Goal: Use online tool/utility: Utilize a website feature to perform a specific function

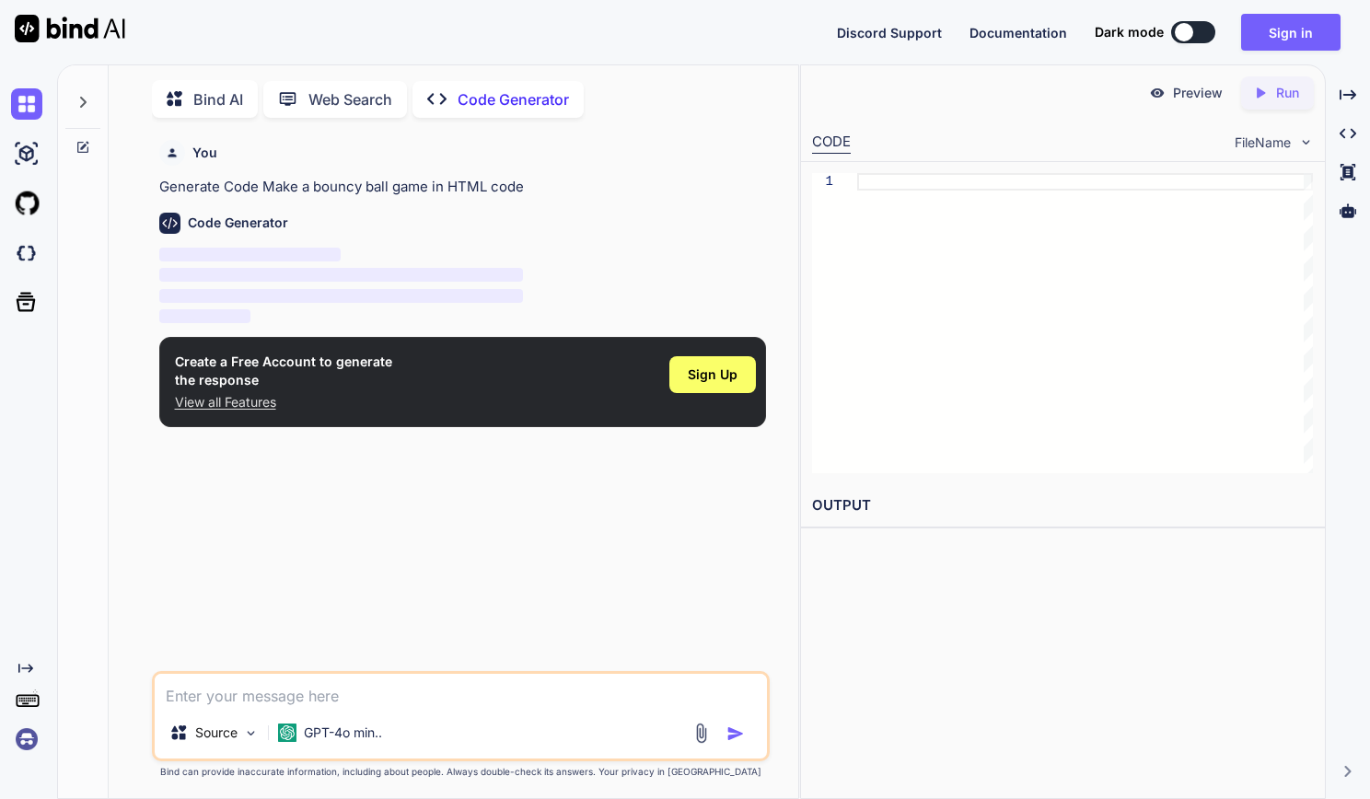
scroll to position [7, 0]
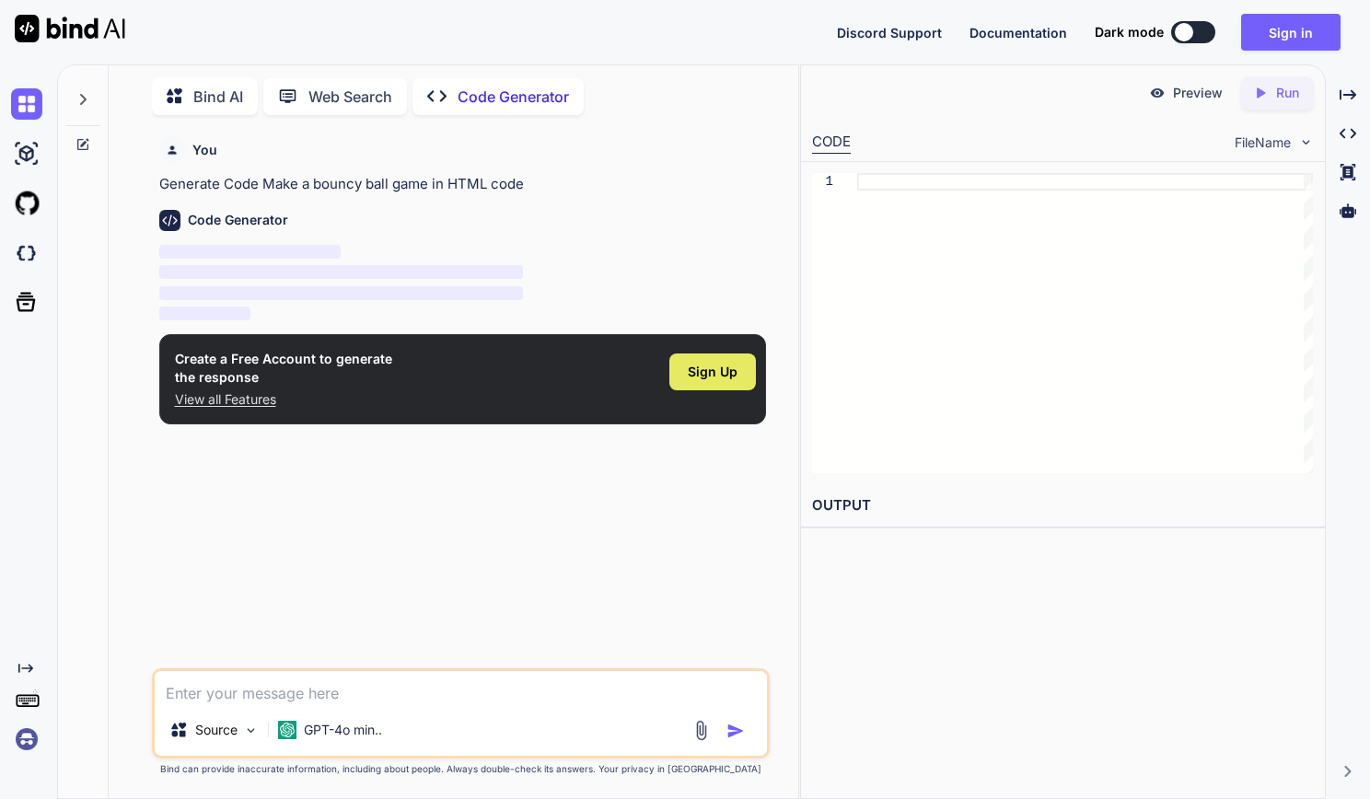
click at [726, 372] on span "Sign Up" at bounding box center [713, 372] width 50 height 18
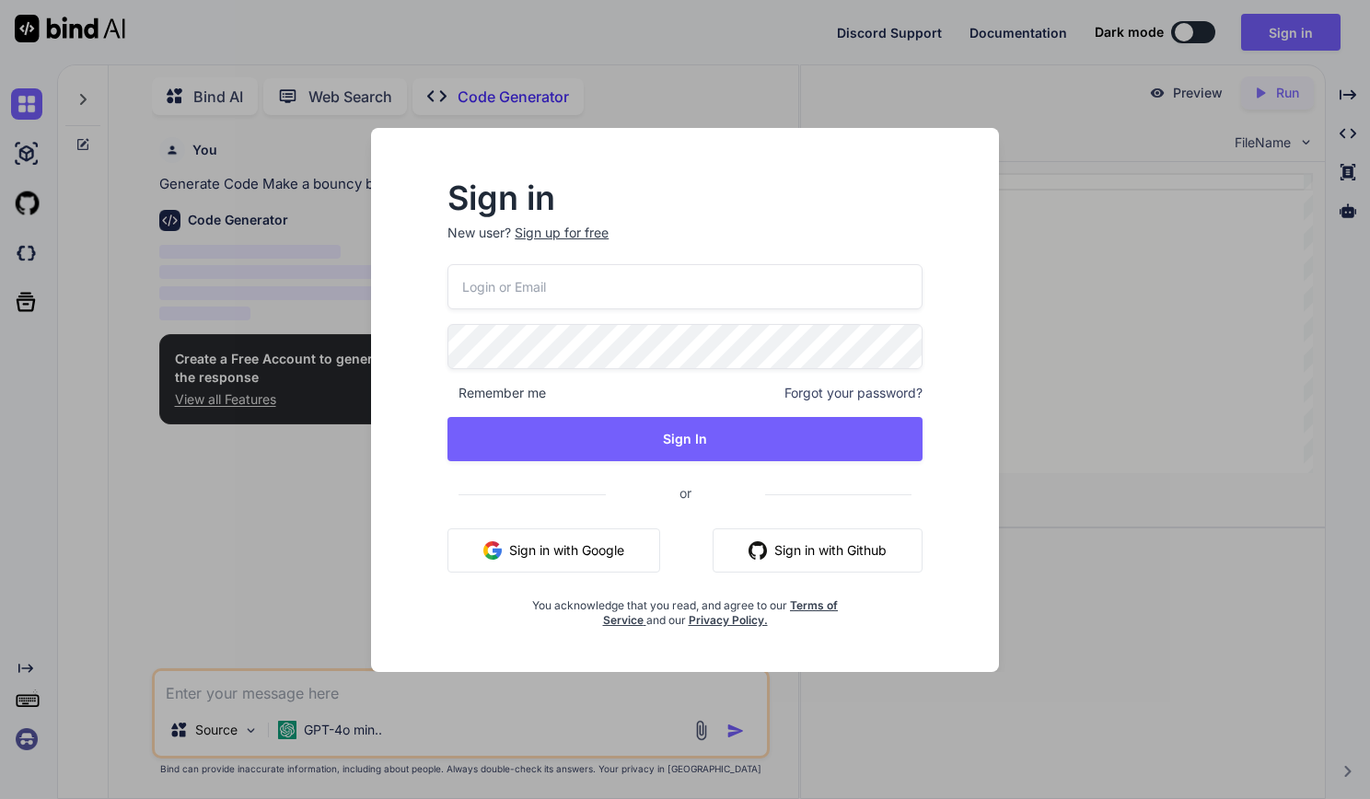
click at [595, 553] on button "Sign in with Google" at bounding box center [554, 551] width 213 height 44
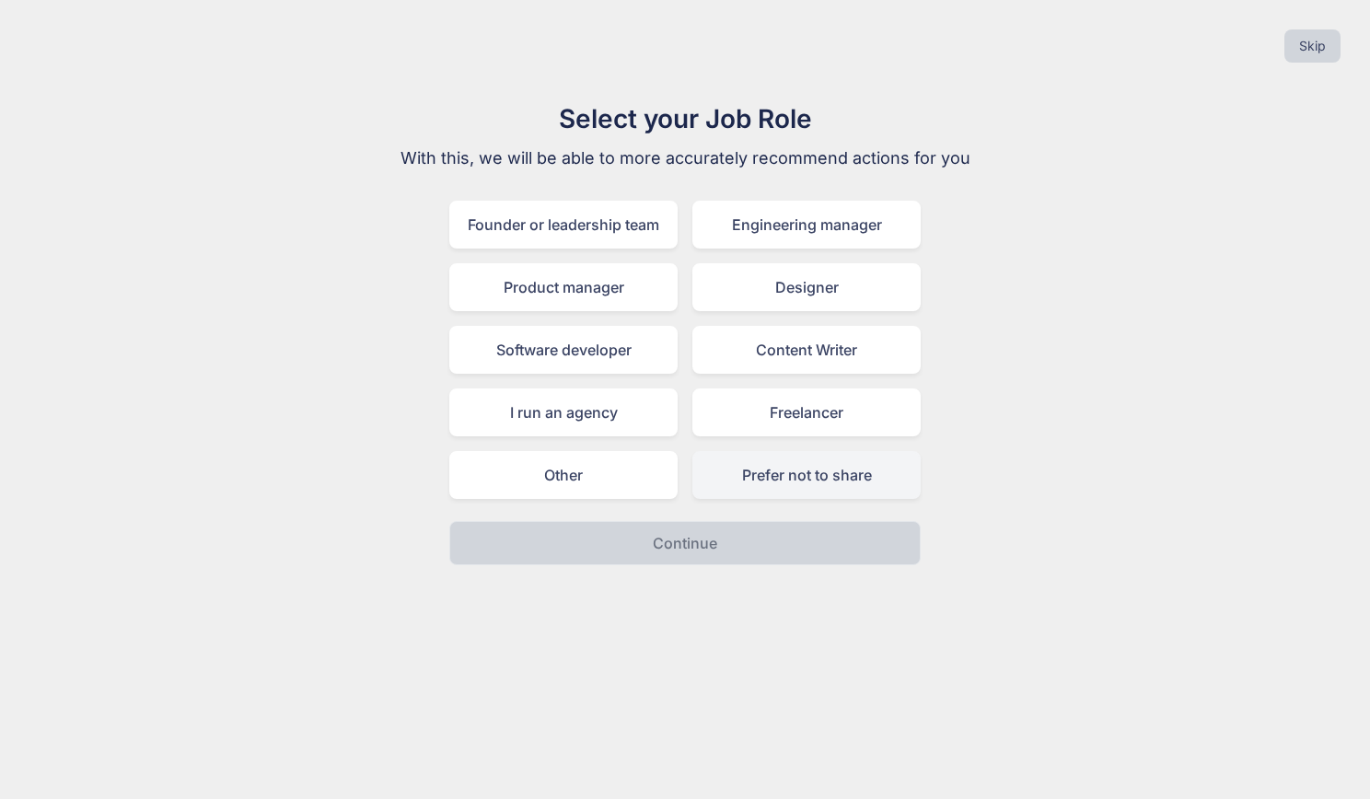
click at [786, 477] on div "Prefer not to share" at bounding box center [807, 475] width 228 height 48
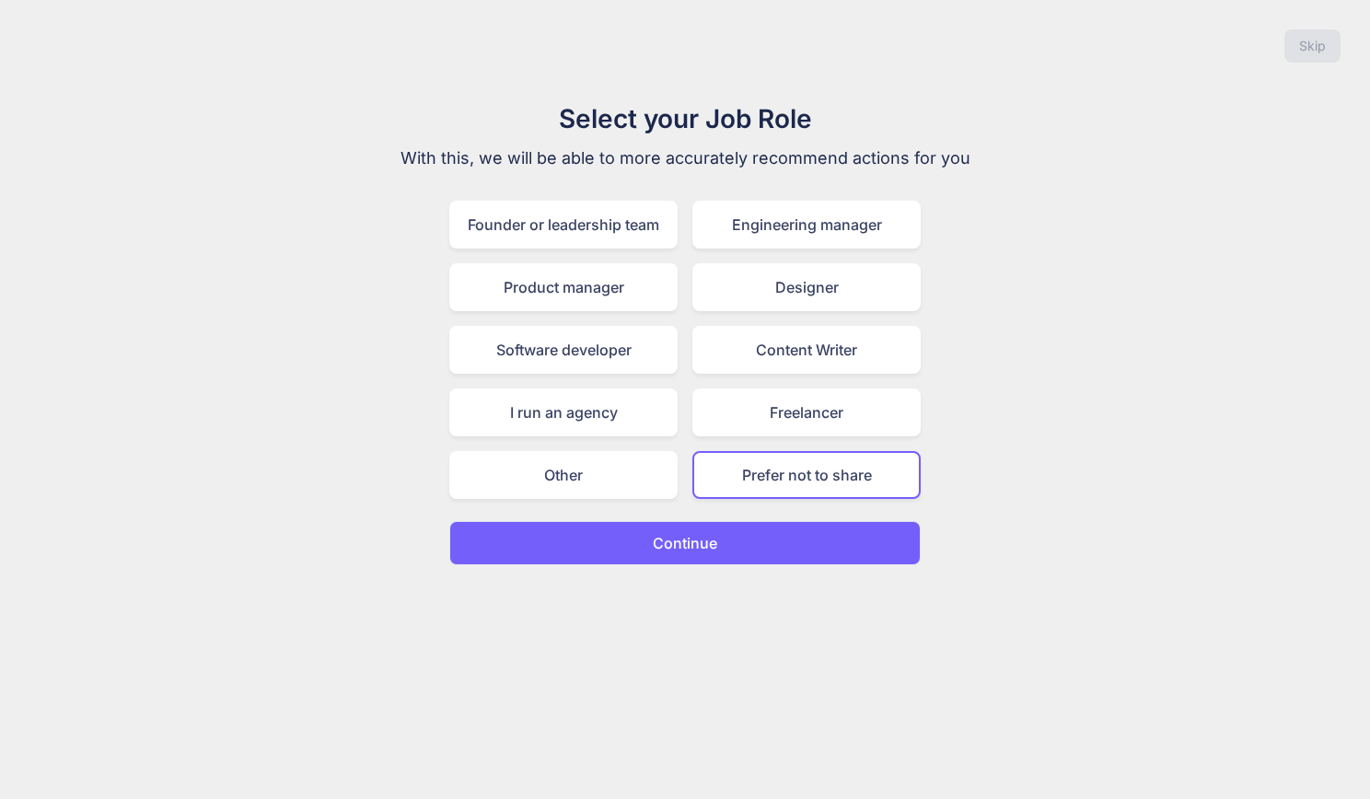
click at [740, 531] on button "Continue" at bounding box center [685, 543] width 472 height 44
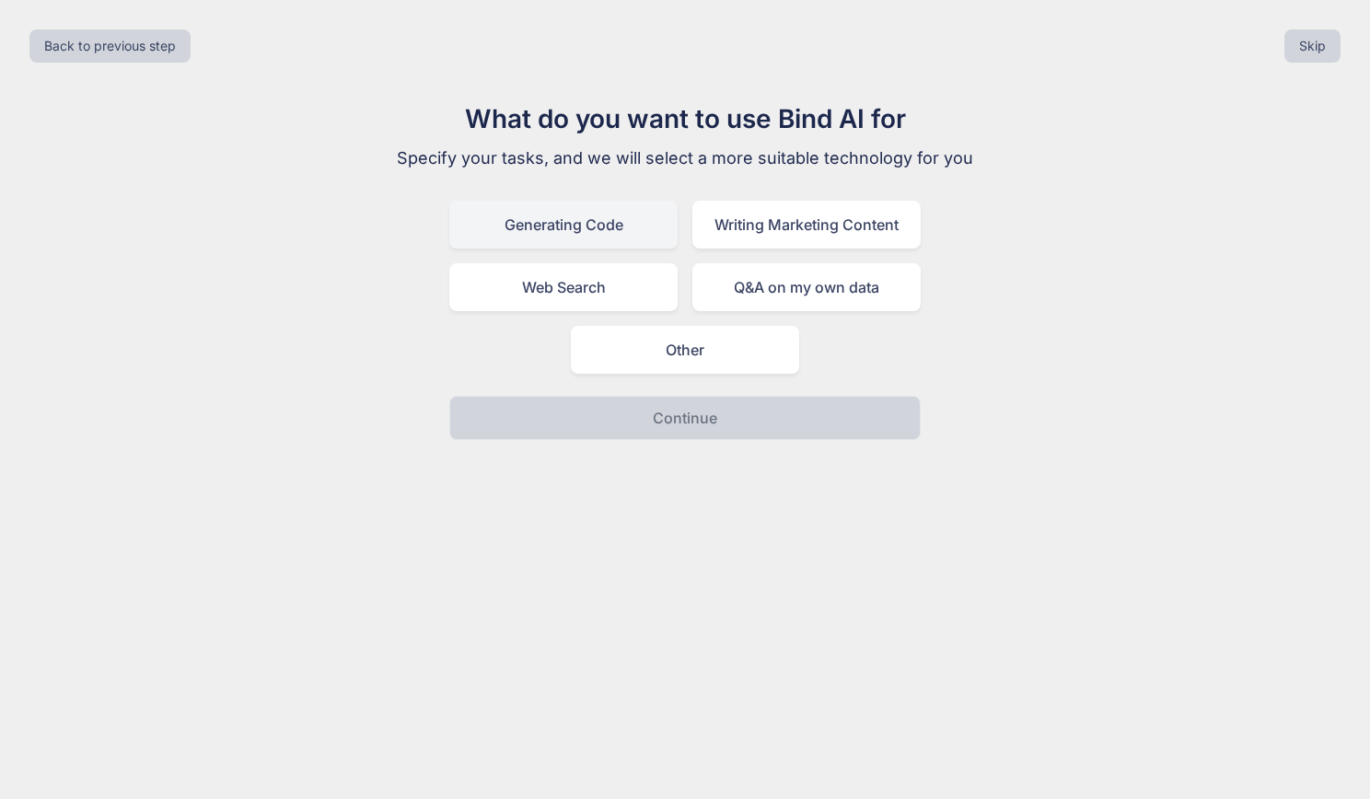
click at [649, 232] on div "Generating Code" at bounding box center [563, 225] width 228 height 48
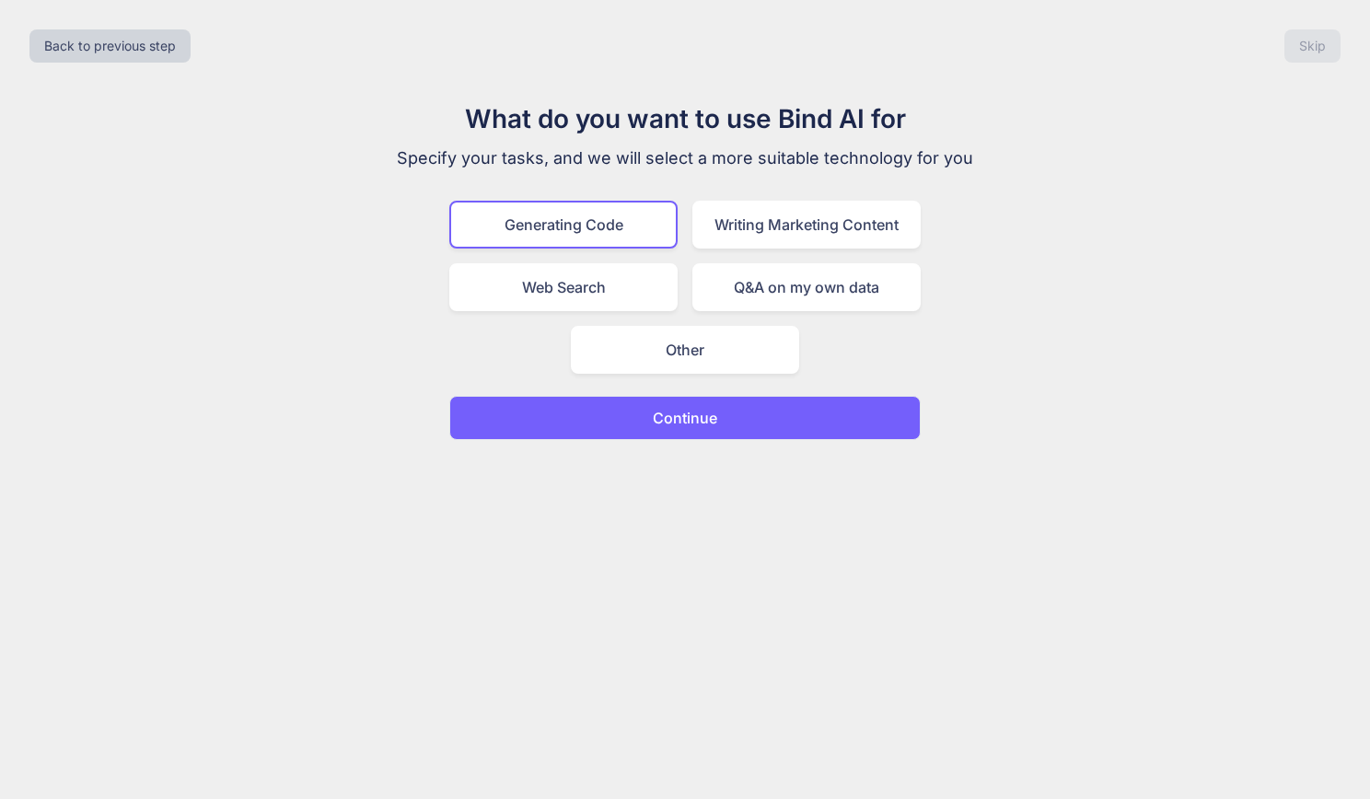
click at [708, 412] on p "Continue" at bounding box center [685, 418] width 64 height 22
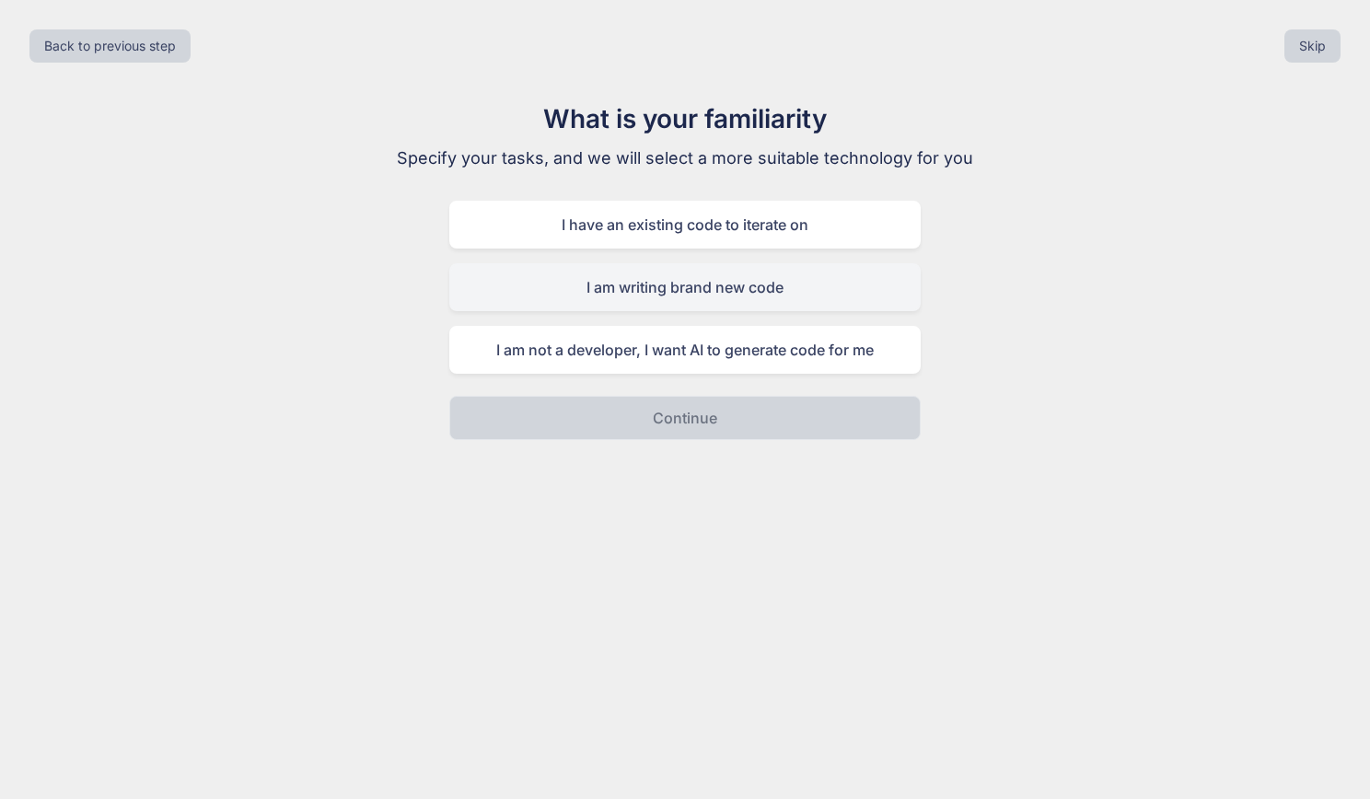
click at [708, 289] on div "I am writing brand new code" at bounding box center [685, 287] width 472 height 48
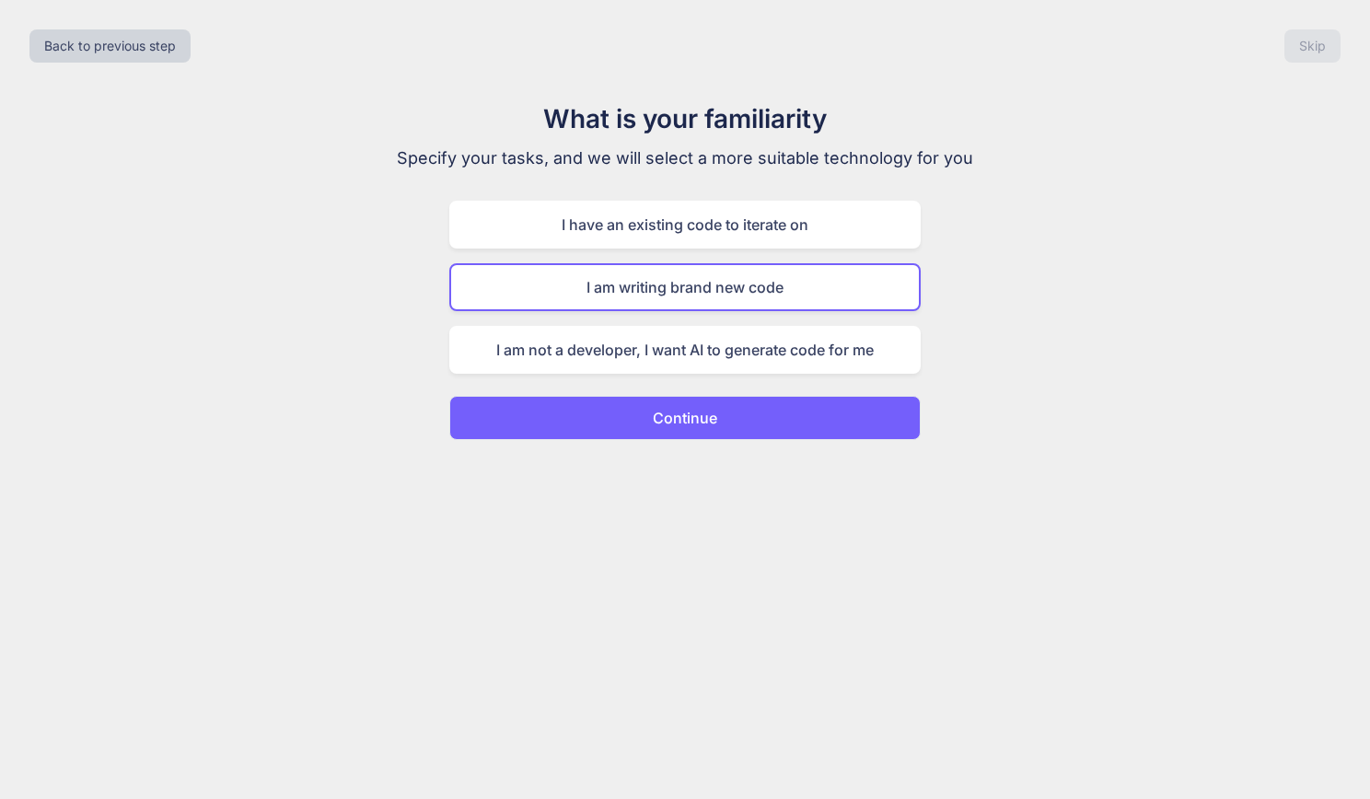
click at [708, 405] on button "Continue" at bounding box center [685, 418] width 472 height 44
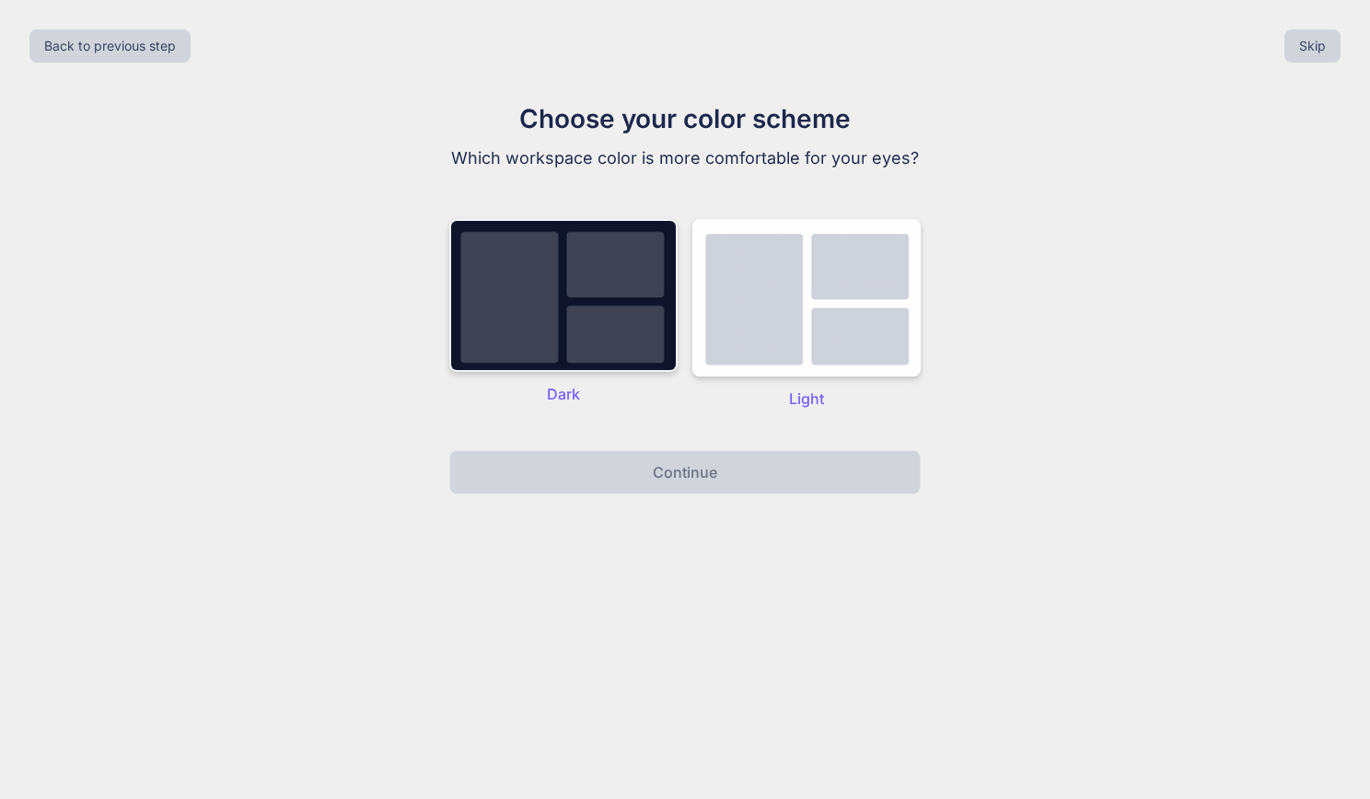
click at [601, 271] on img at bounding box center [563, 295] width 228 height 153
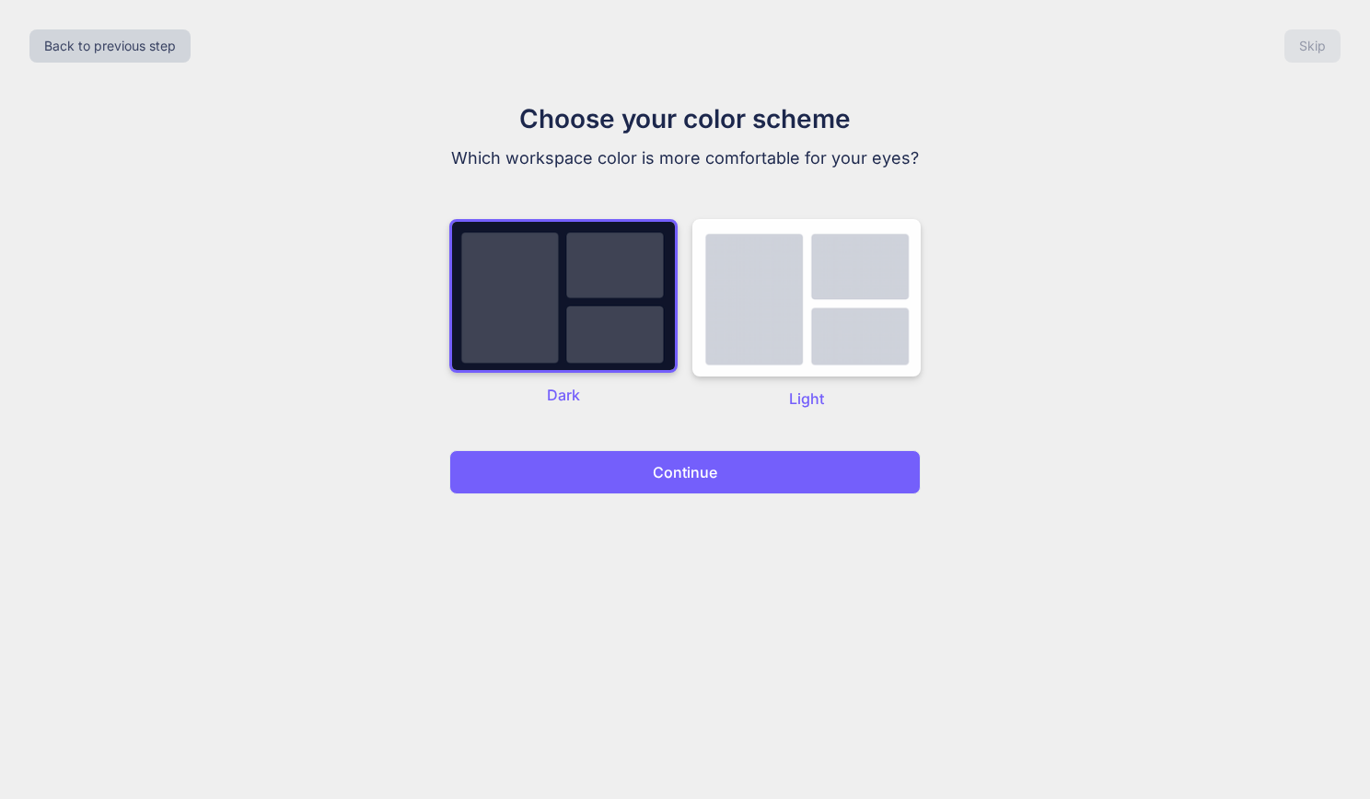
click at [662, 470] on p "Continue" at bounding box center [685, 472] width 64 height 22
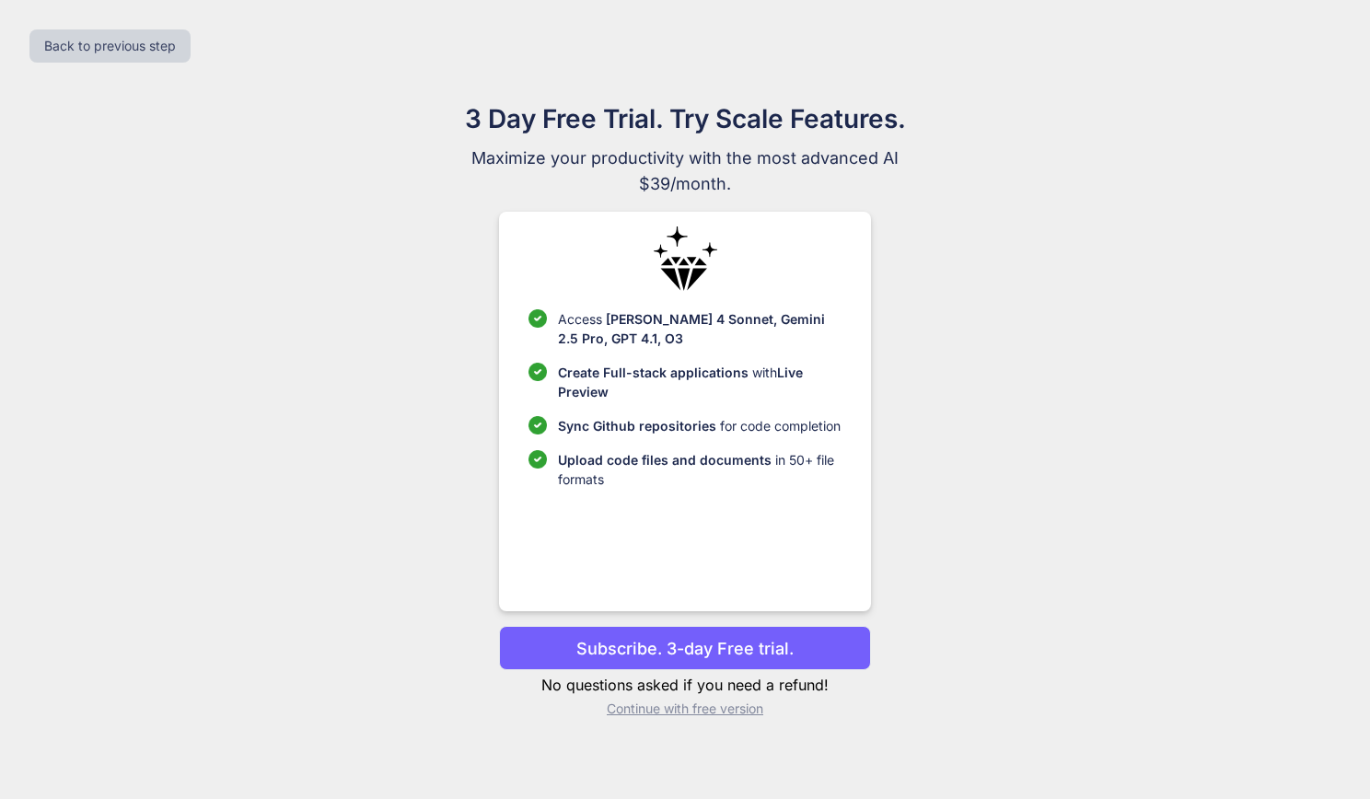
click at [671, 708] on p "Continue with free version" at bounding box center [684, 709] width 371 height 18
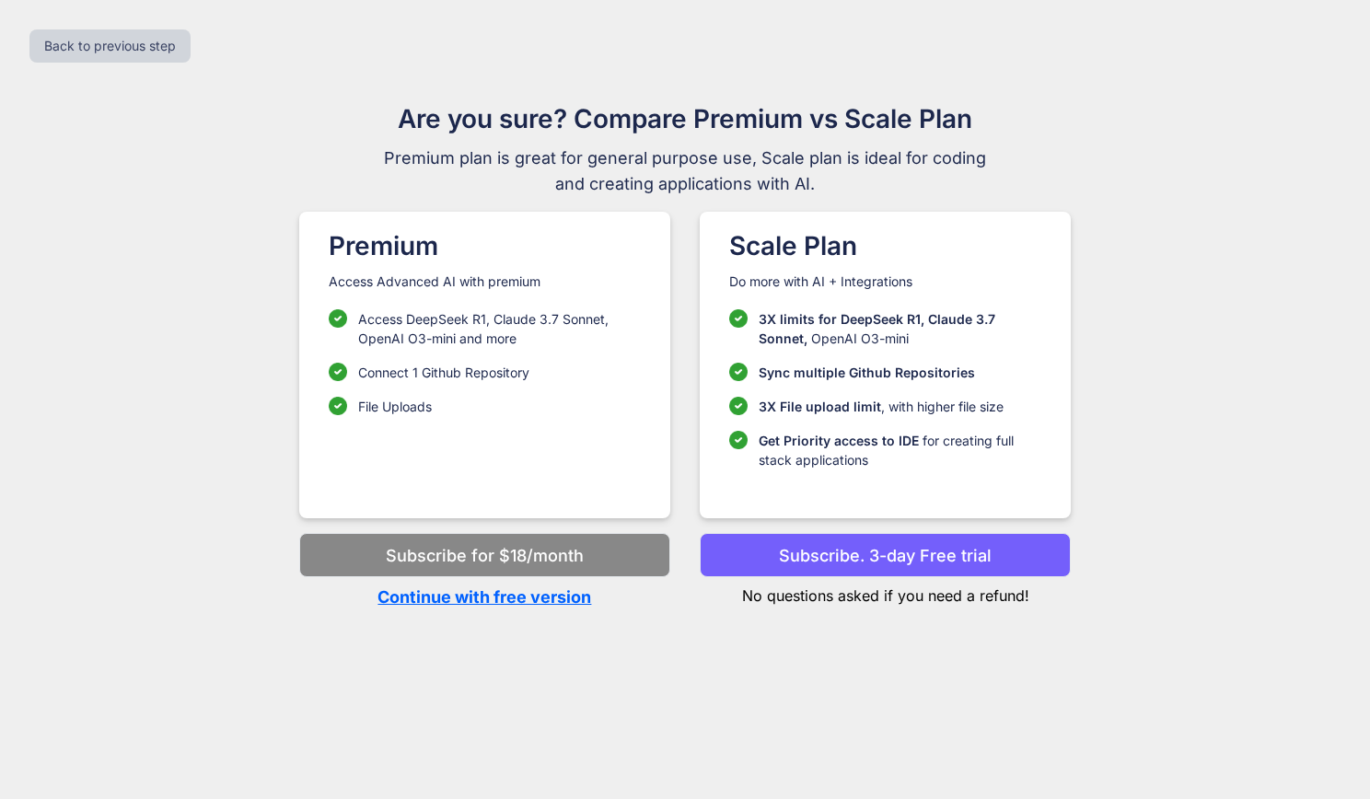
click at [565, 603] on p "Continue with free version" at bounding box center [484, 597] width 371 height 25
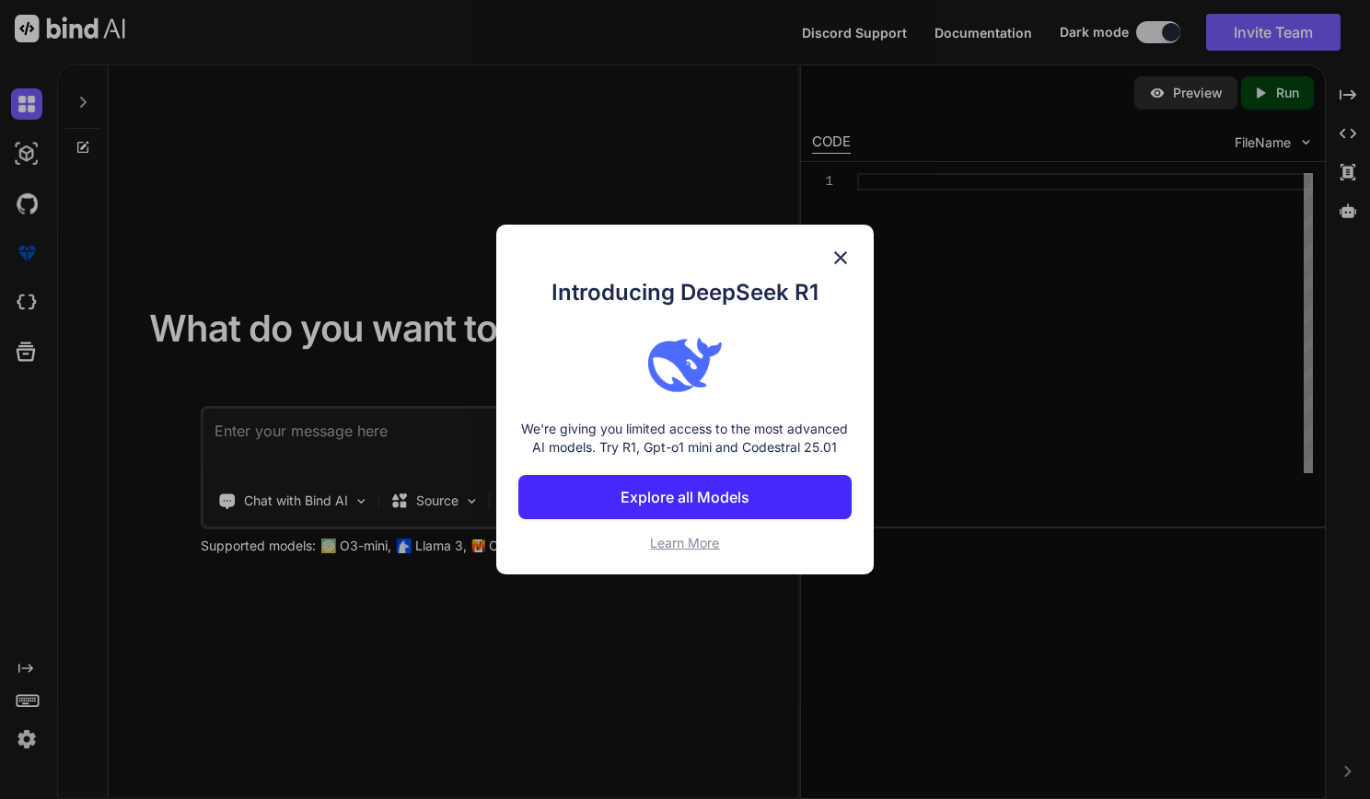
click at [845, 256] on img at bounding box center [841, 258] width 22 height 22
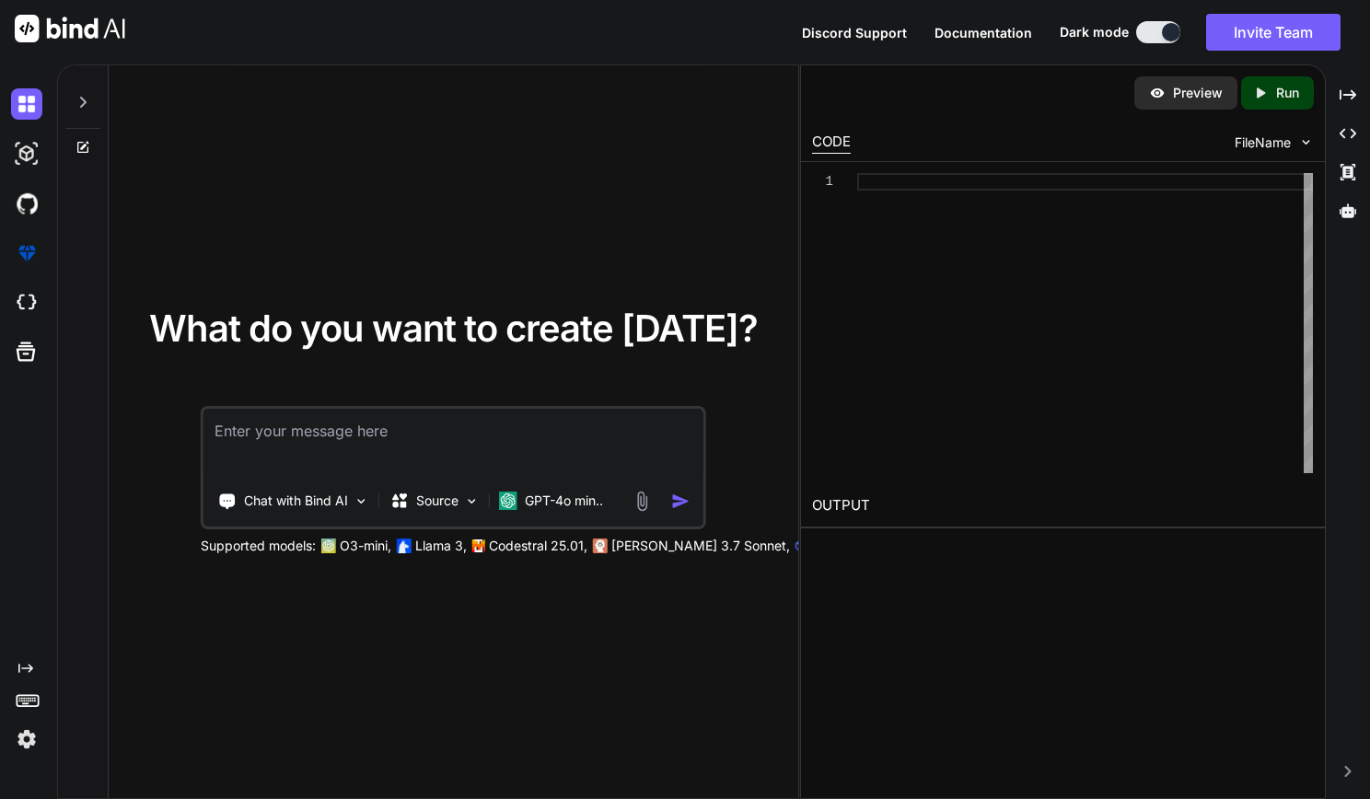
click at [537, 446] on textarea at bounding box center [454, 443] width 500 height 68
type textarea "x"
type textarea "M"
type textarea "x"
type textarea "Mak"
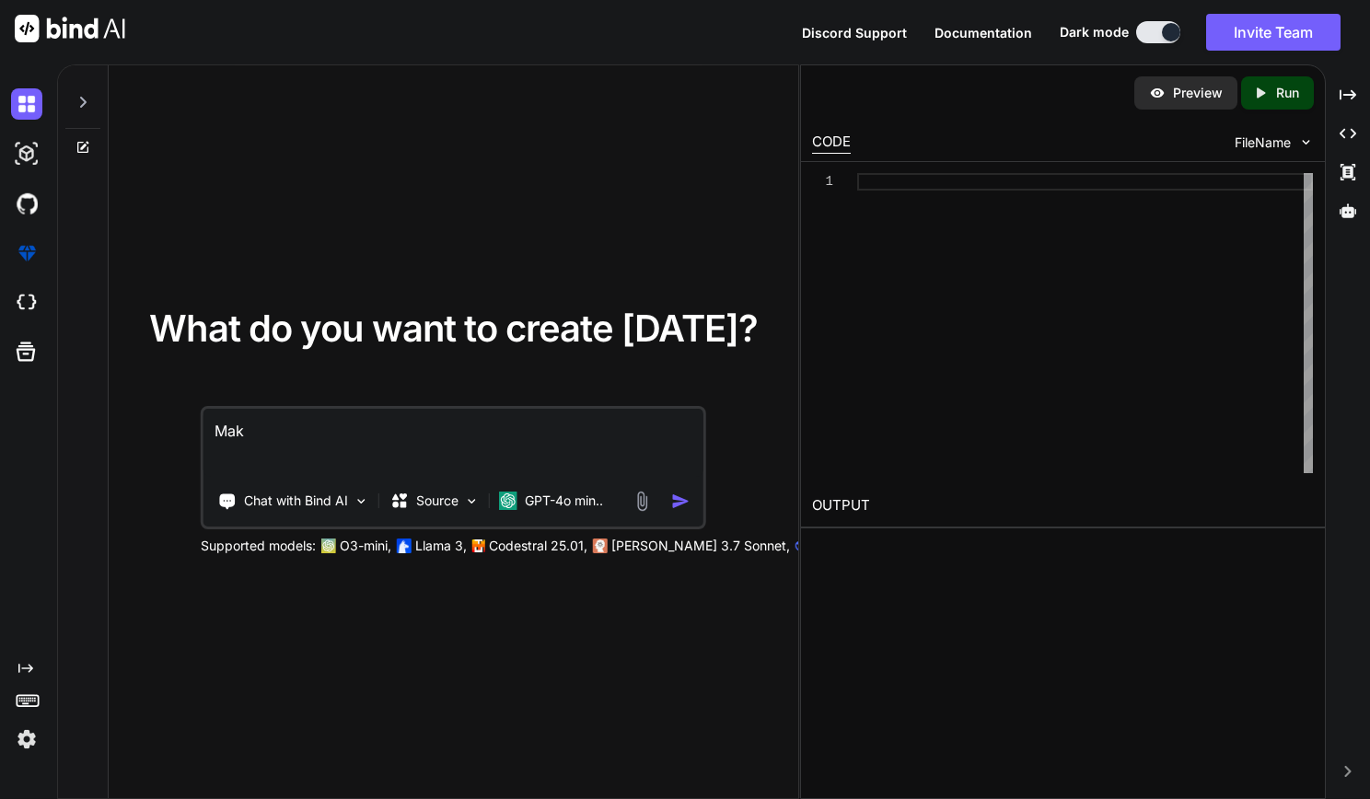
type textarea "x"
type textarea "Make"
type textarea "x"
type textarea "Make"
type textarea "x"
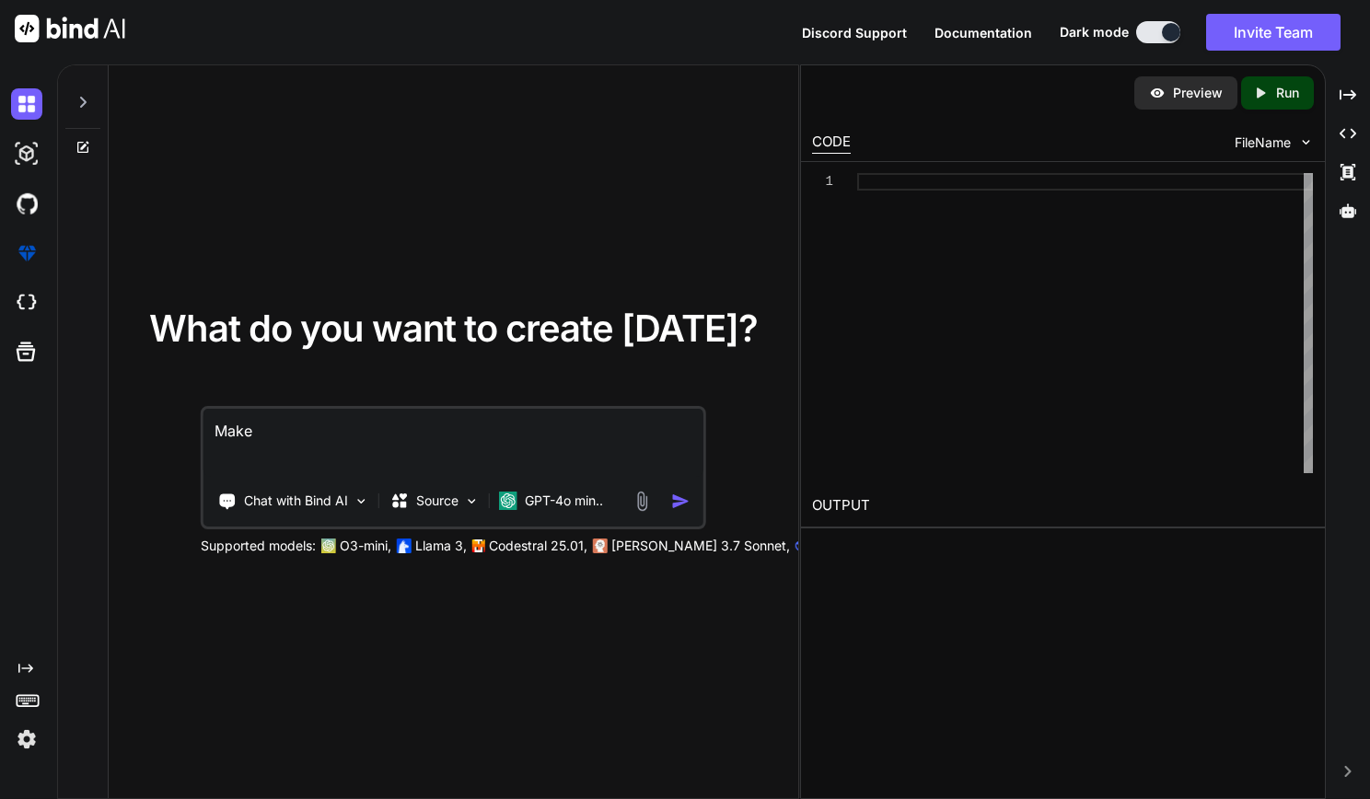
type textarea "Make a"
type textarea "x"
type textarea "Make a"
type textarea "x"
type textarea "Make a b"
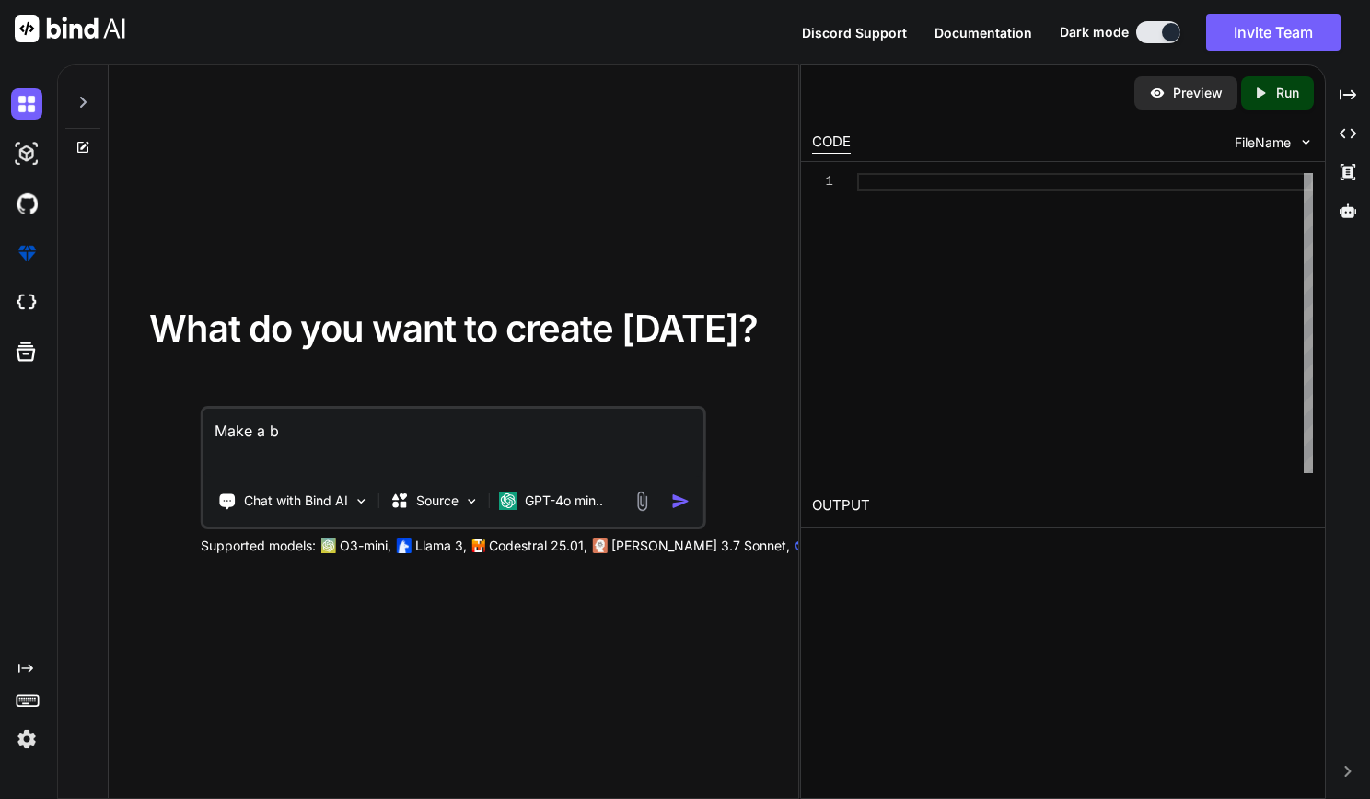
type textarea "x"
type textarea "Make a bo"
type textarea "x"
type textarea "Make a bou"
type textarea "x"
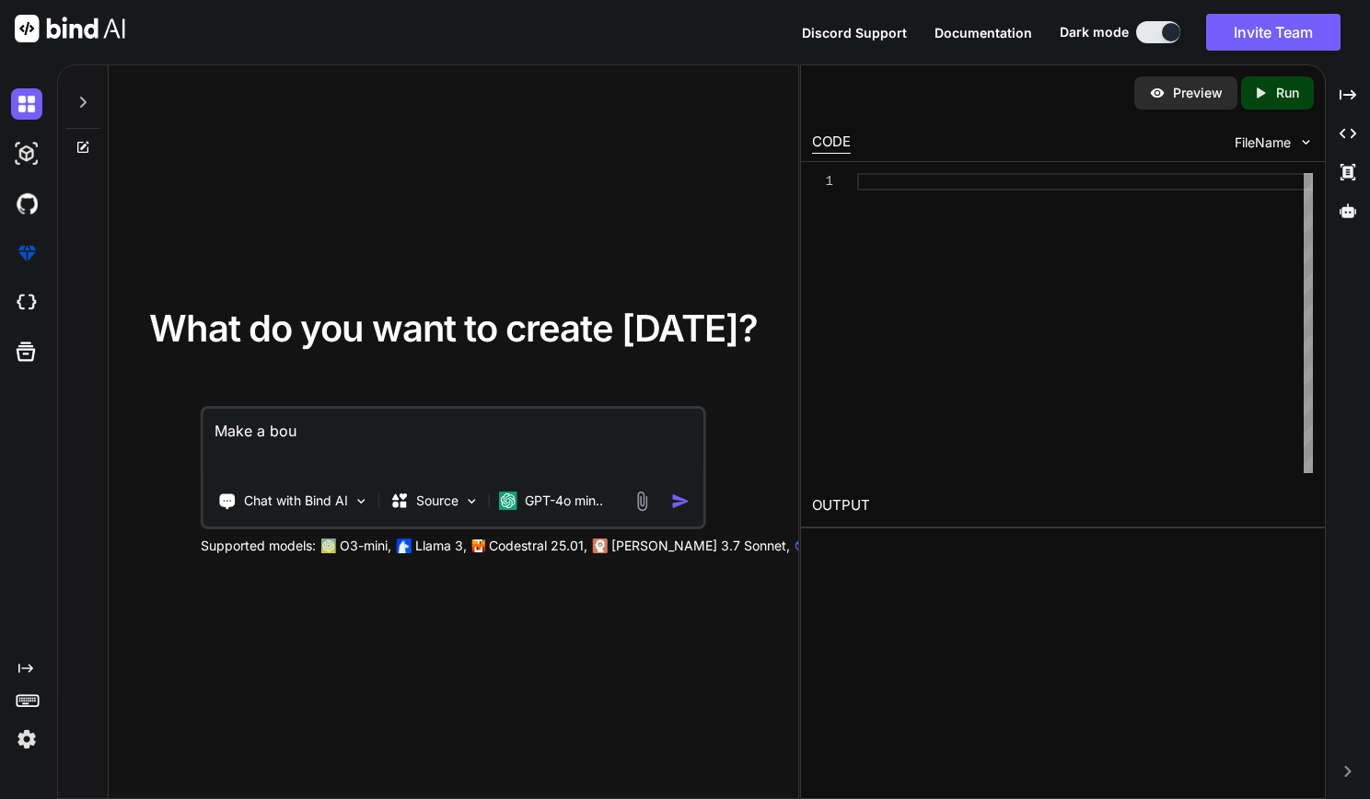
type textarea "Make a boun"
type textarea "x"
type textarea "Make a bounc"
type textarea "x"
type textarea "Make a bouncy"
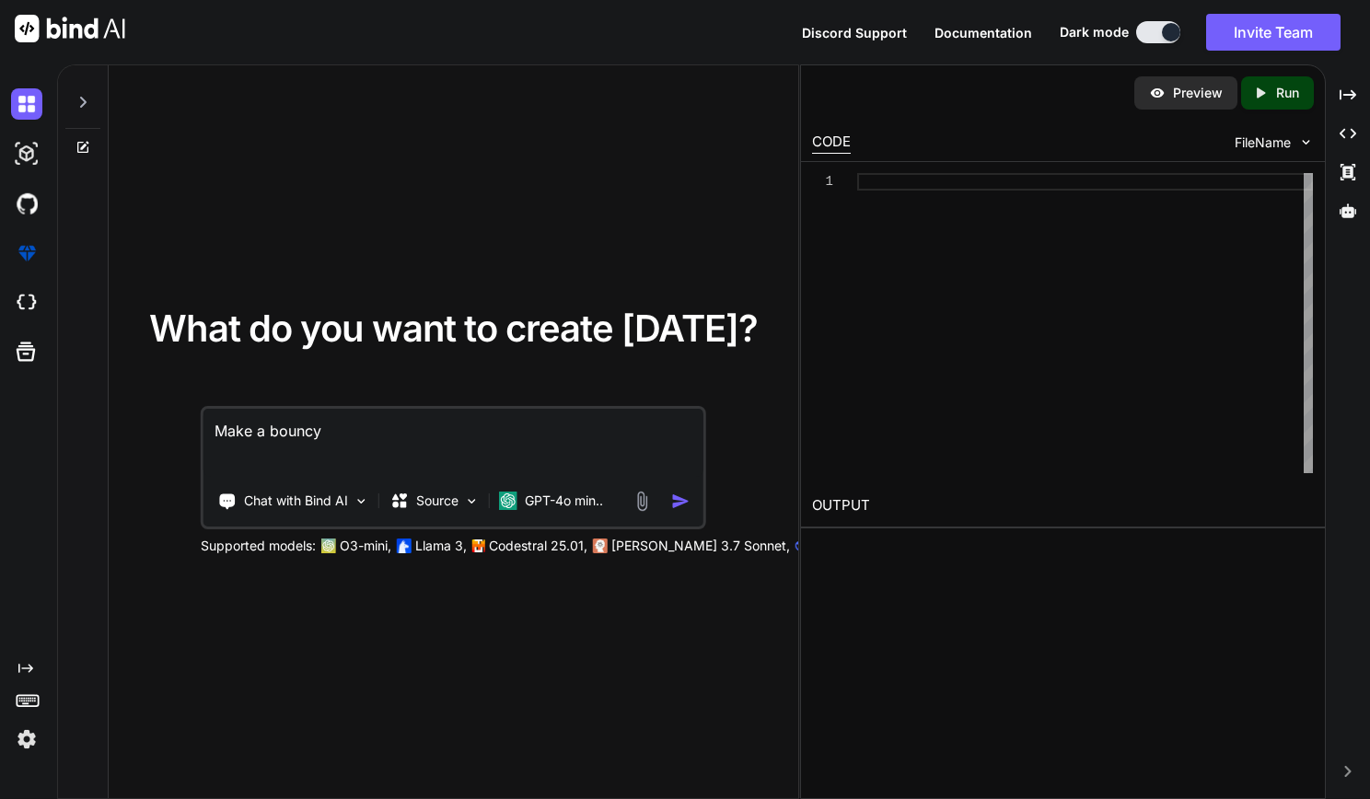
type textarea "x"
type textarea "Make a bouncy"
type textarea "x"
type textarea "Make a bouncy b"
type textarea "x"
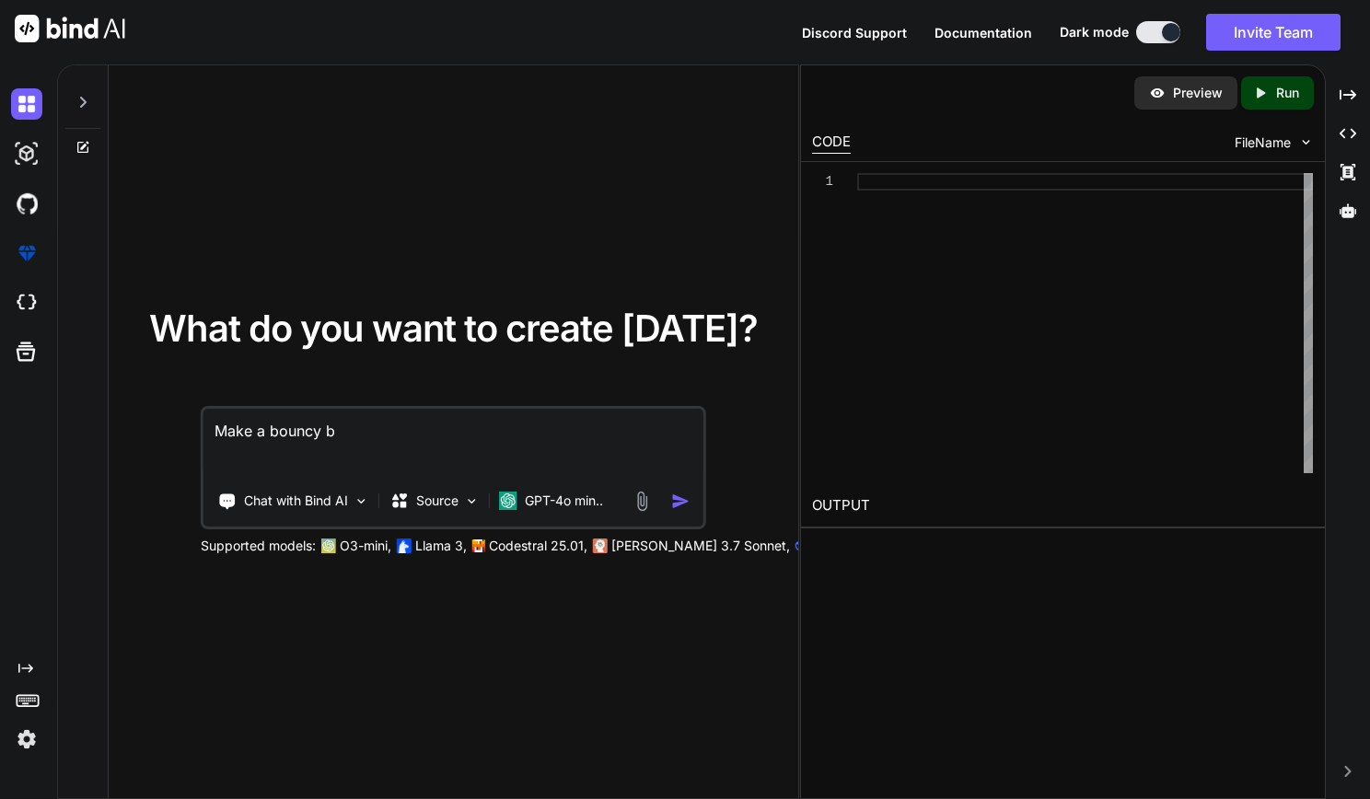
type textarea "Make a bouncy ba"
type textarea "x"
type textarea "Make a bouncy [MEDICAL_DATA]"
type textarea "x"
type textarea "Make a bouncy ball"
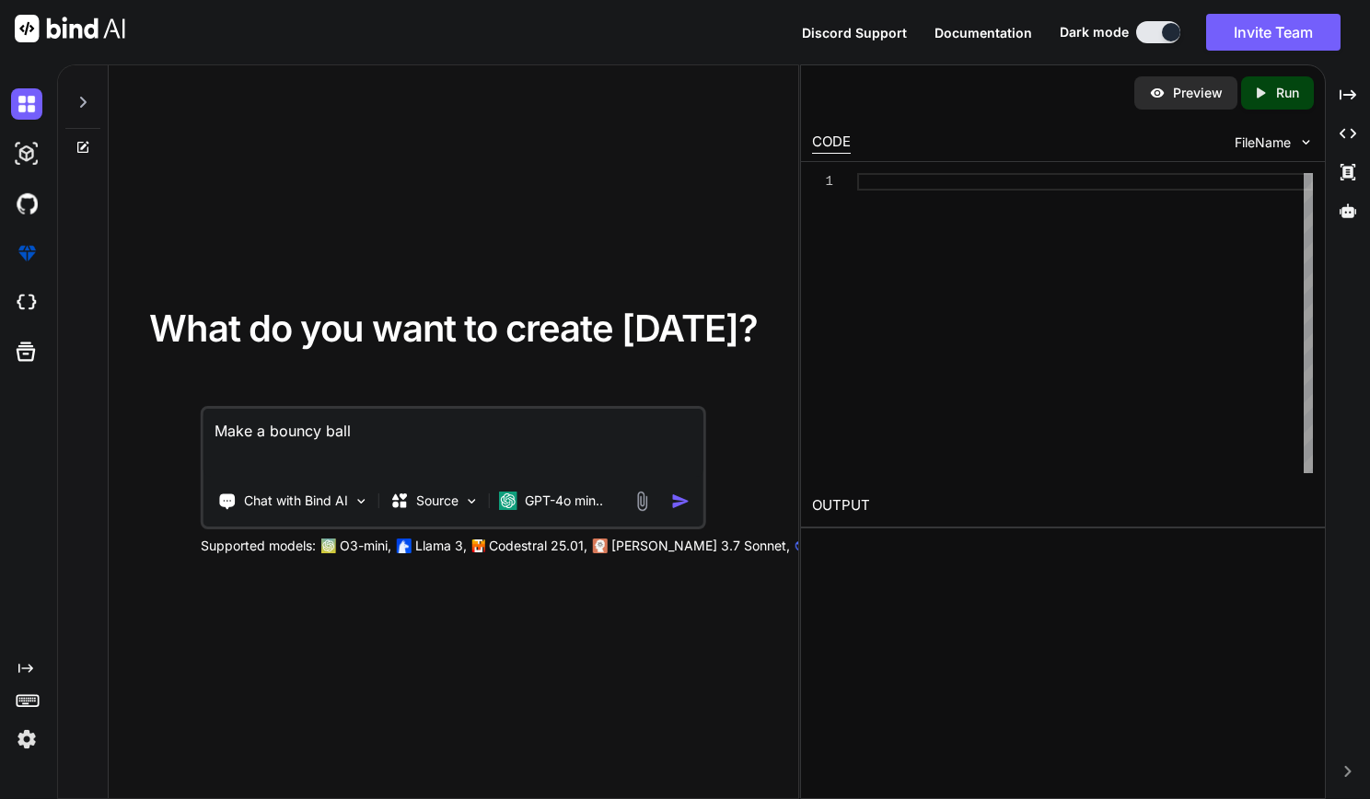
type textarea "x"
type textarea "Make a bouncy ball"
type textarea "x"
type textarea "Make a bouncy ball g"
type textarea "x"
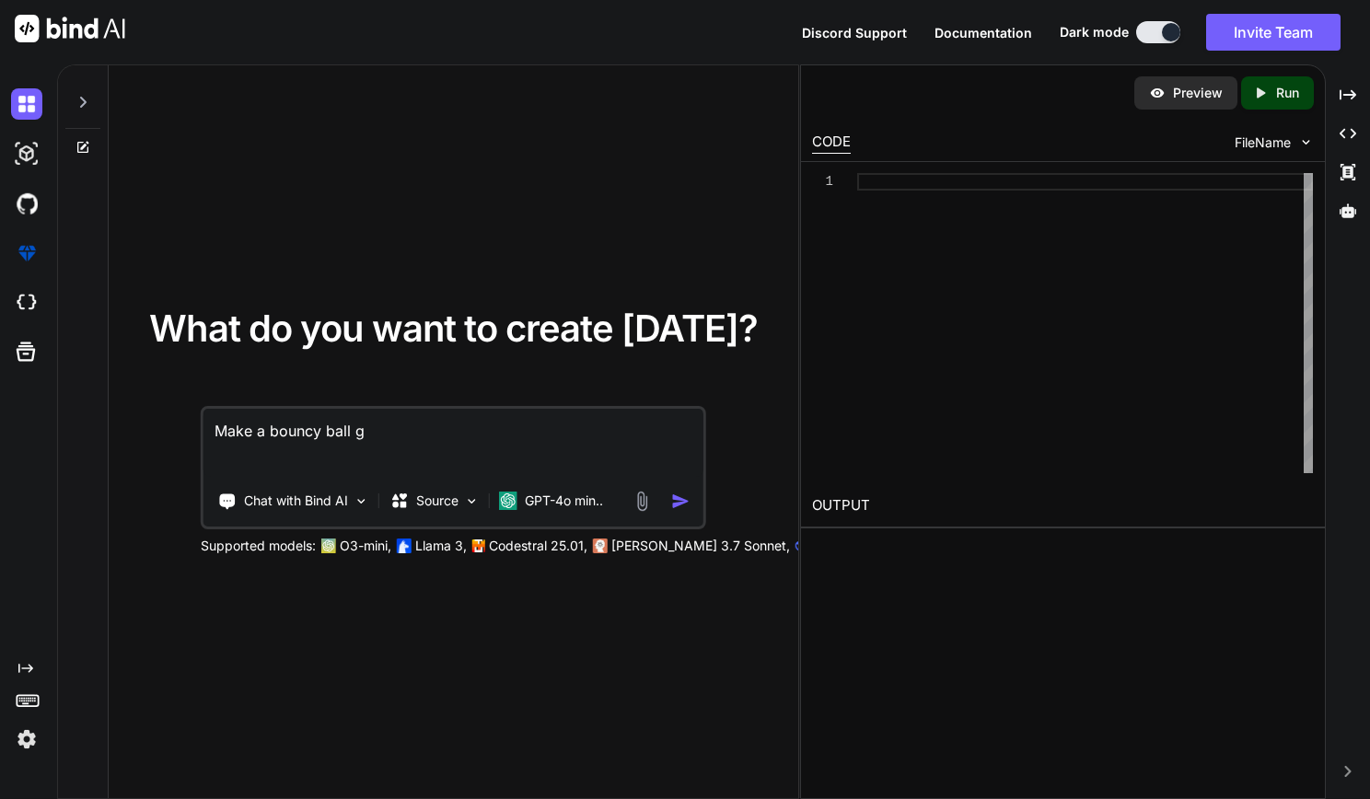
type textarea "Make a bouncy ball ga"
type textarea "x"
type textarea "Make a bouncy ball gam"
type textarea "x"
type textarea "Make a bouncy ball game"
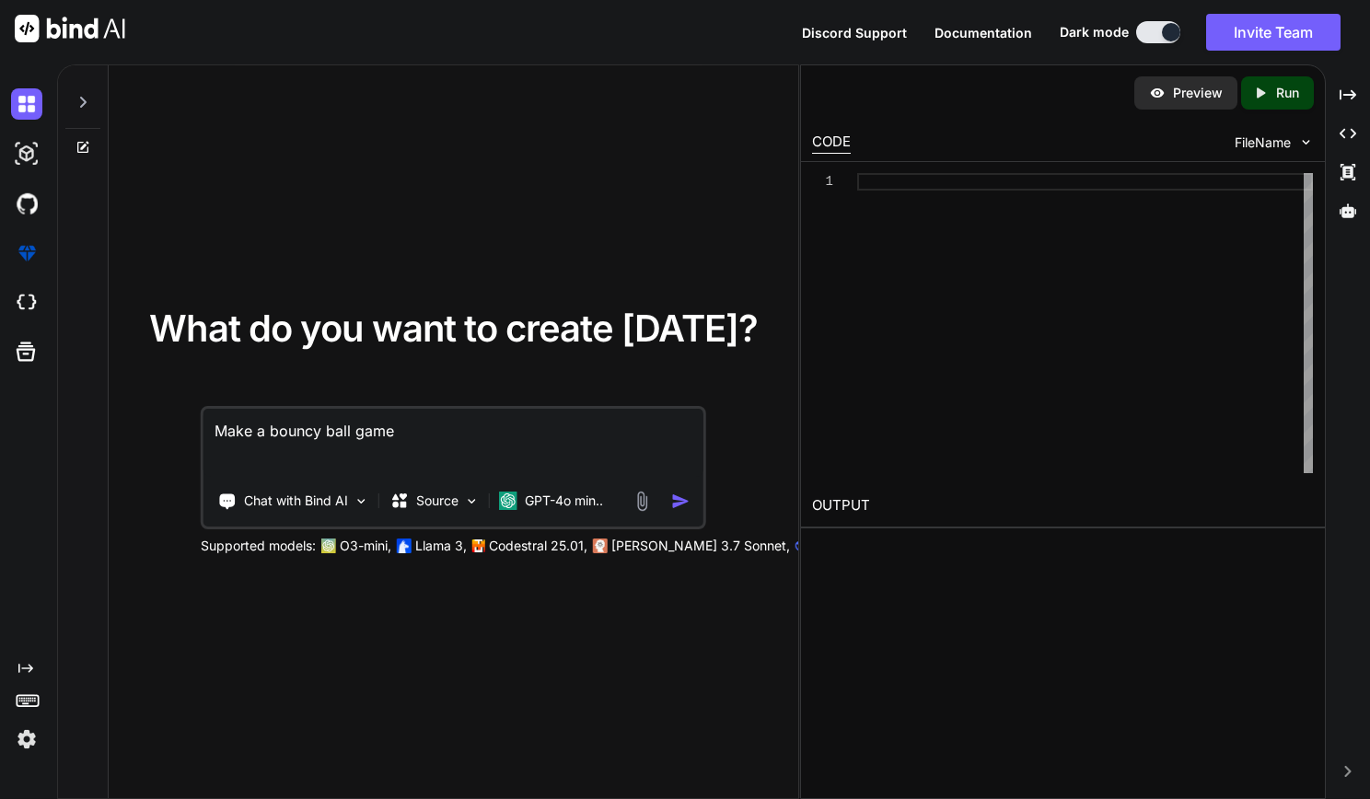
type textarea "x"
type textarea "Make a bouncy ball game"
type textarea "x"
type textarea "Make a bouncy ball game w"
type textarea "x"
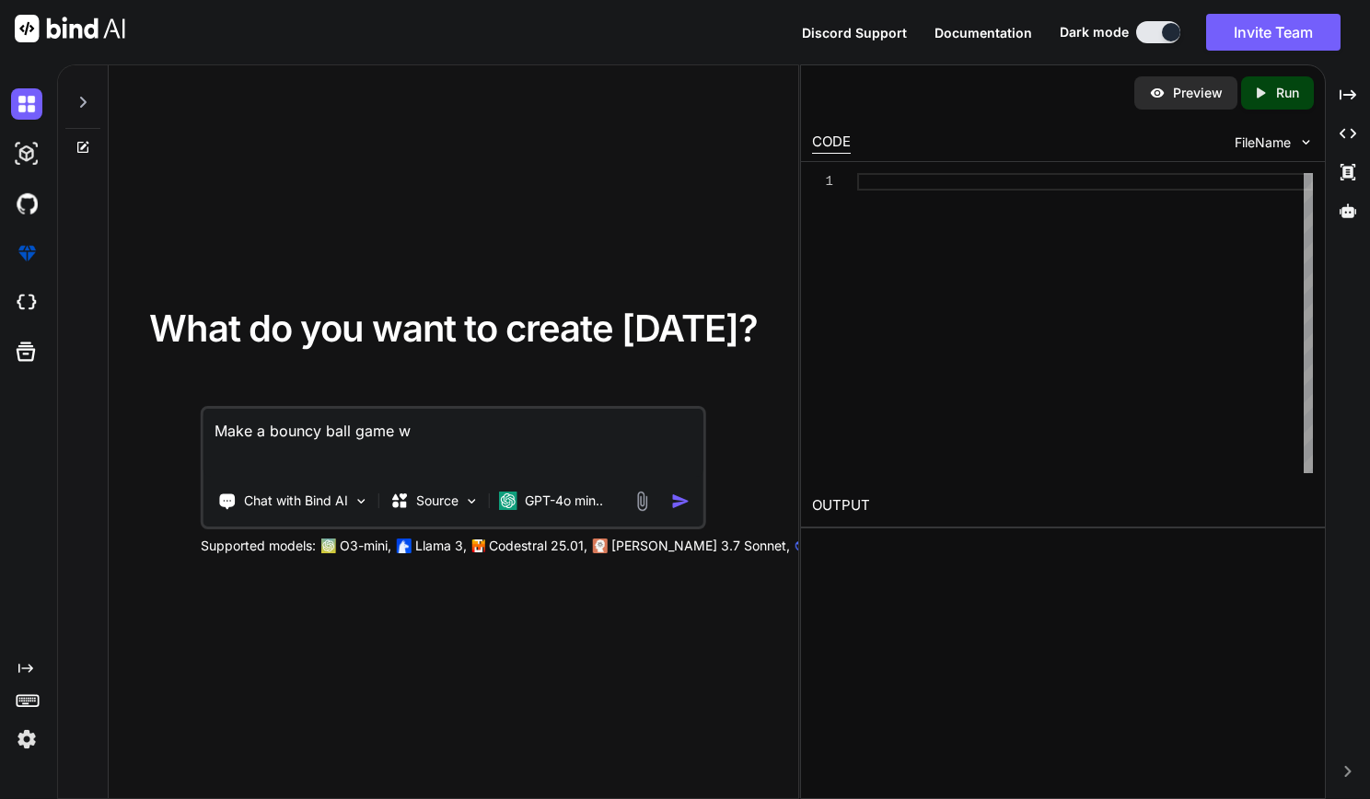
type textarea "Make a bouncy ball game wi"
type textarea "x"
type textarea "Make a bouncy ball game wiht"
type textarea "x"
type textarea "Make a bouncy ball game wih"
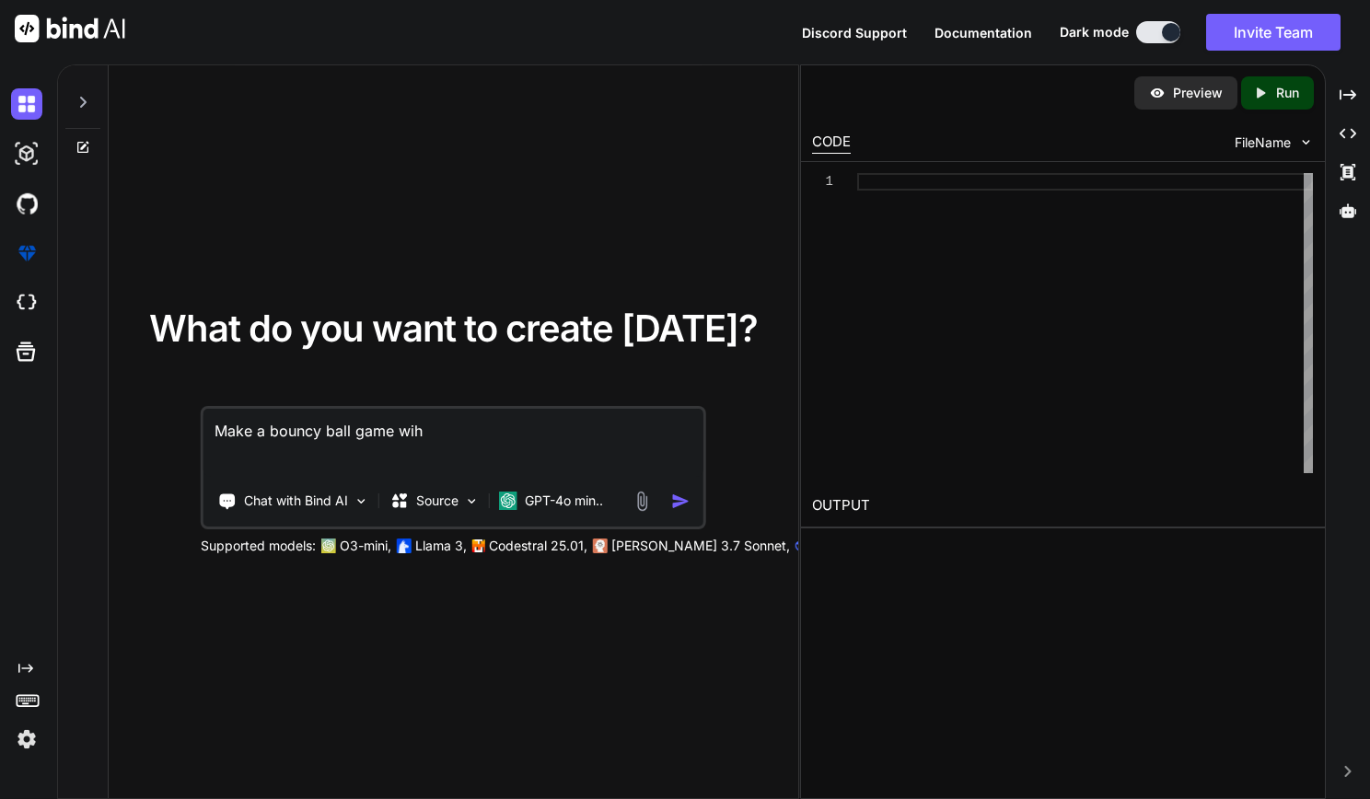
type textarea "x"
type textarea "Make a bouncy ball game wi"
type textarea "x"
type textarea "Make a bouncy ball game wit"
type textarea "x"
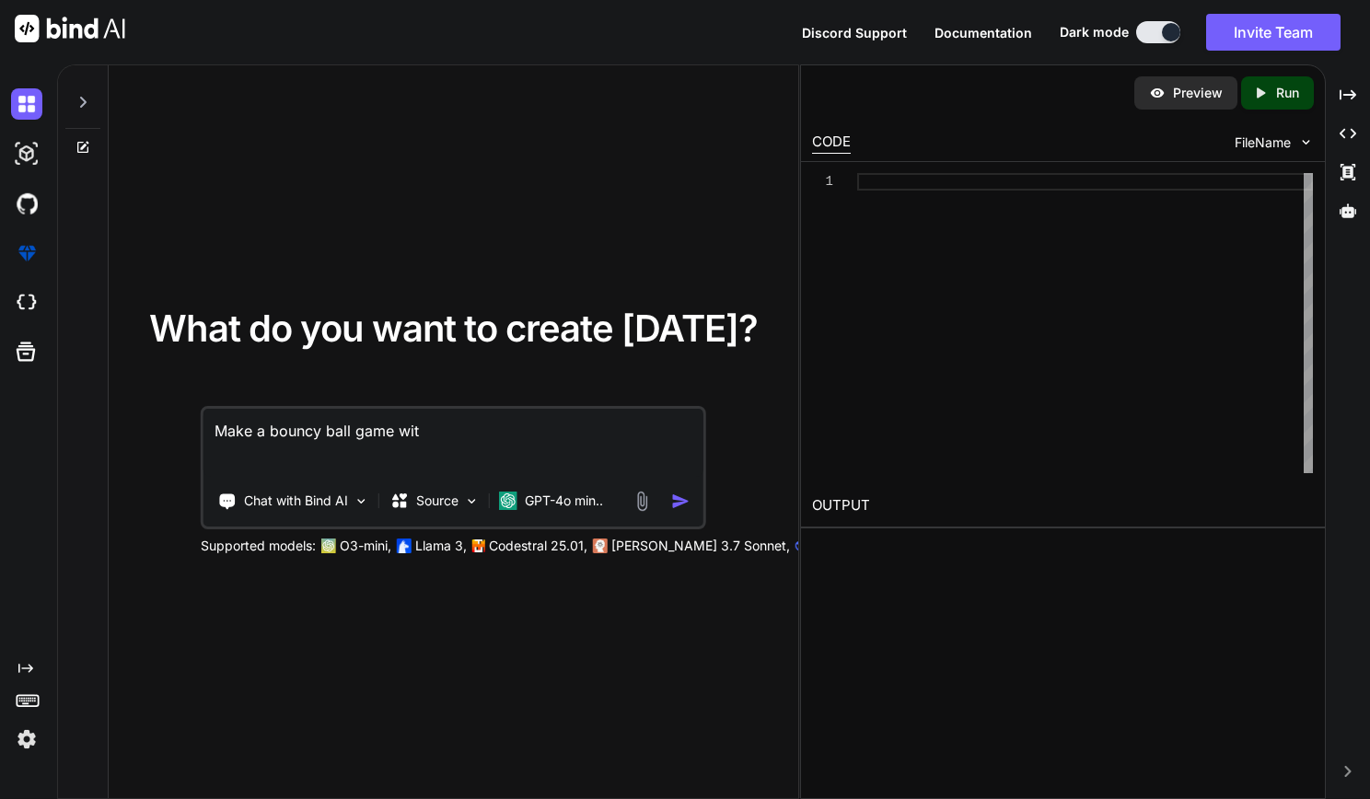
type textarea "Make a bouncy ball game with"
type textarea "x"
type textarea "Make a bouncy ball game with"
type textarea "x"
type textarea "Make a bouncy ball game with H"
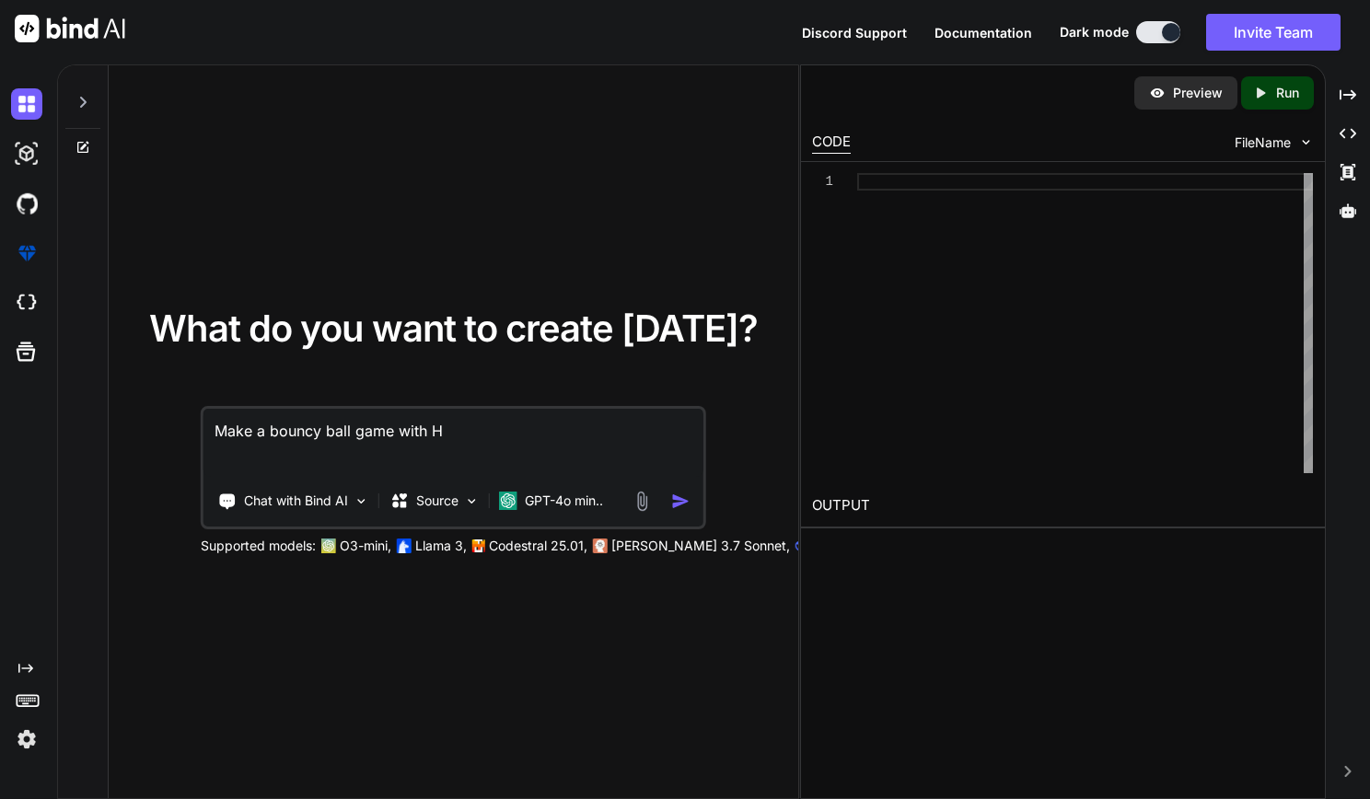
type textarea "x"
type textarea "Make a bouncy ball game with HT"
type textarea "x"
type textarea "Make a bouncy ball game with HTM"
type textarea "x"
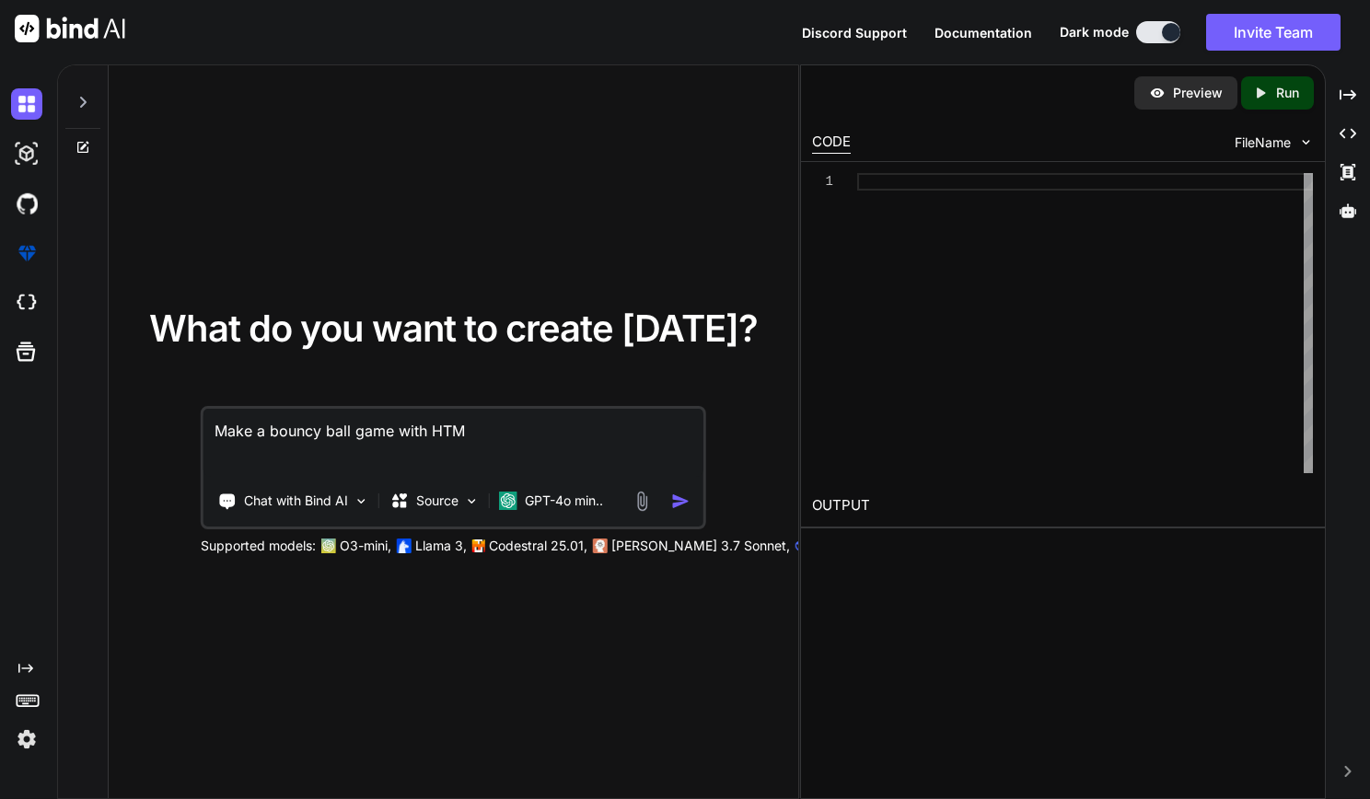
type textarea "Make a bouncy ball game with HTML"
type textarea "x"
type textarea "Make a bouncy ball game with HTML"
type textarea "x"
type textarea "Make a bouncy ball game with HTML c"
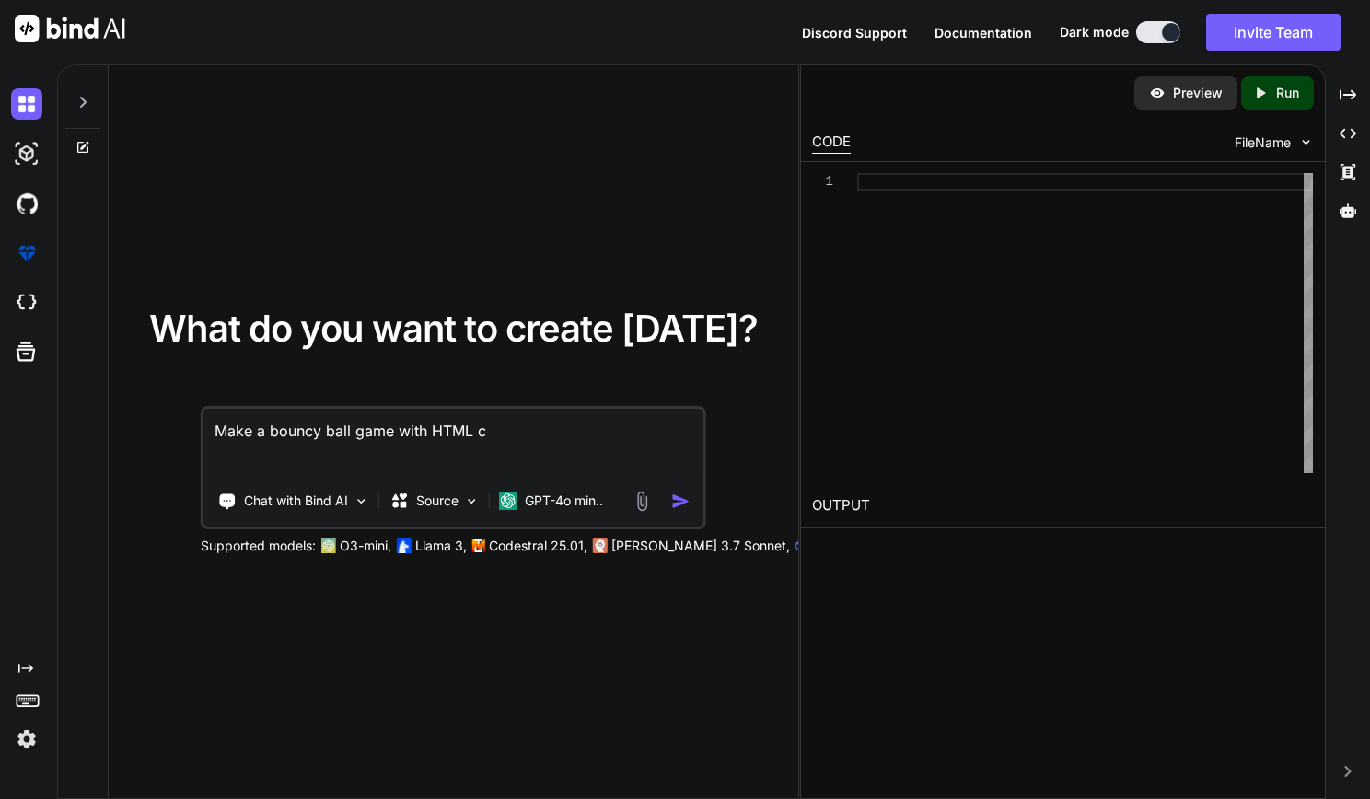
type textarea "x"
type textarea "Make a bouncy ball game with HTML co"
type textarea "x"
type textarea "Make a bouncy ball game with HTML cod"
type textarea "x"
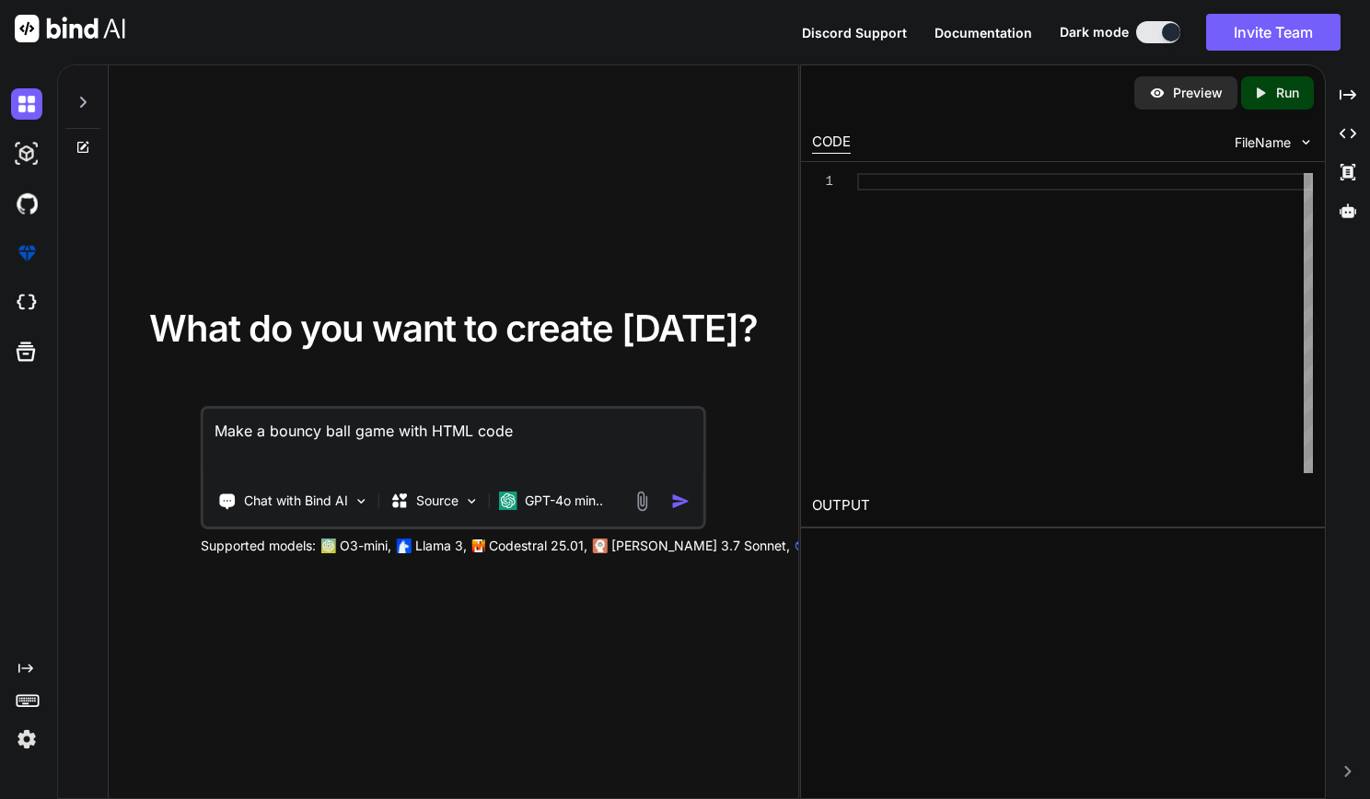
type textarea "Make a bouncy ball game with HTML code"
click at [686, 510] on img "button" at bounding box center [680, 501] width 19 height 19
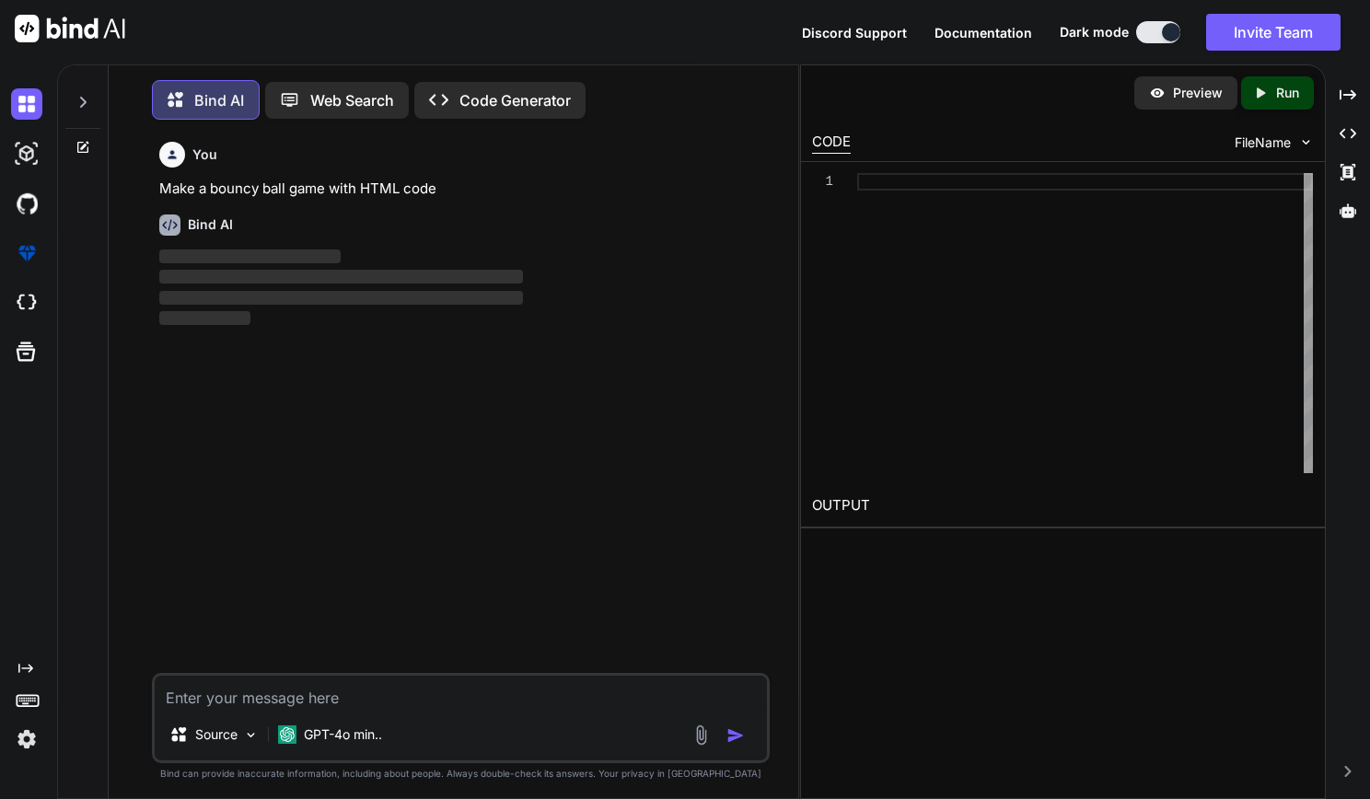
scroll to position [9, 0]
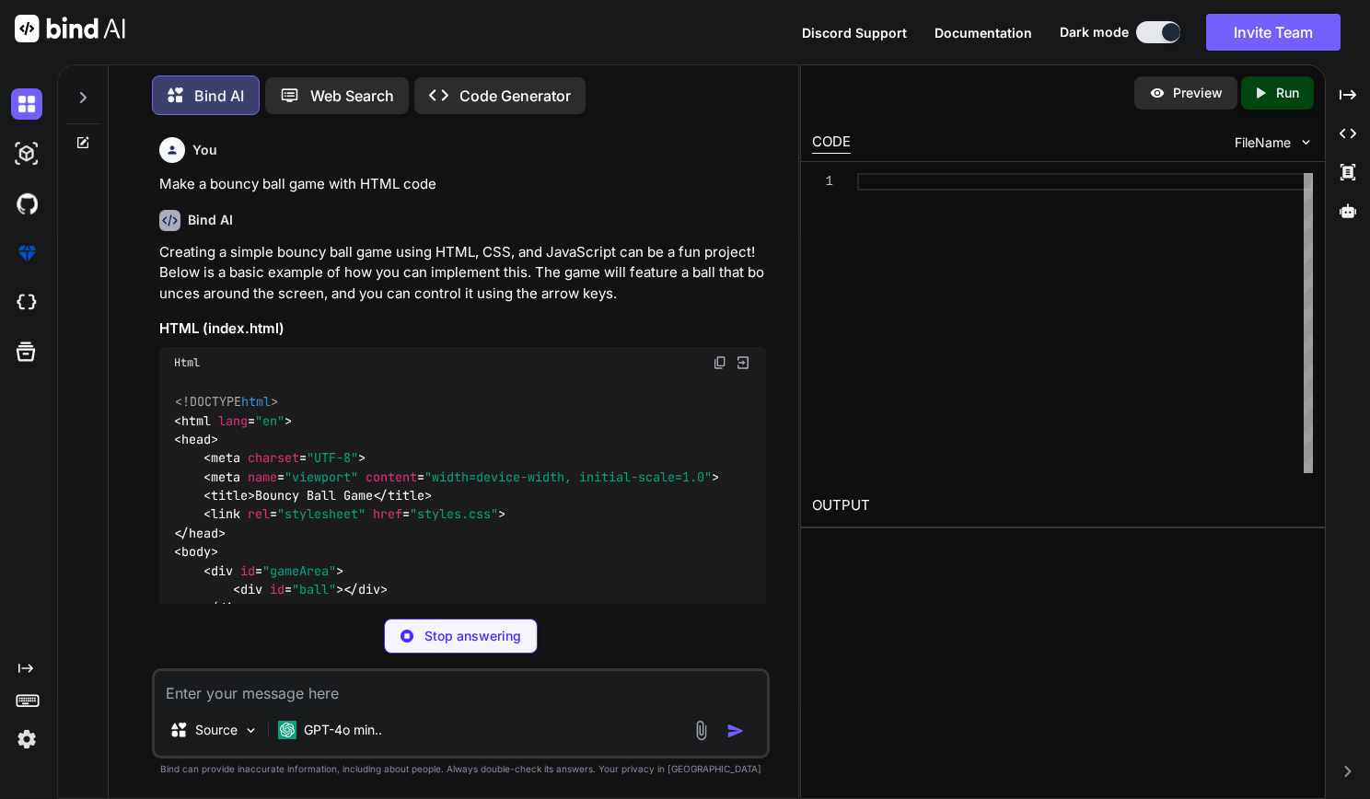
click at [773, 292] on div "You Make a bouncy ball game with HTML code Bind AI Creating a simple bouncy bal…" at bounding box center [460, 464] width 675 height 669
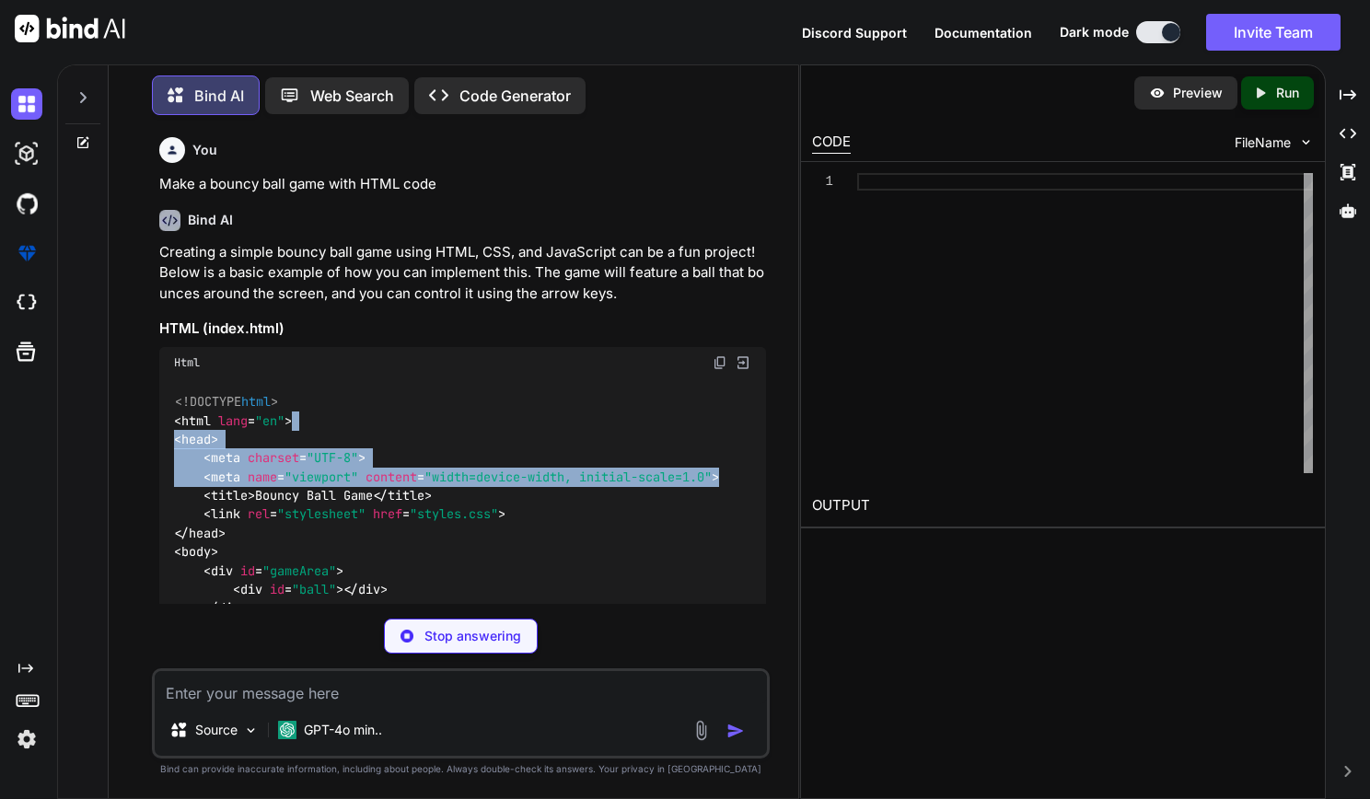
drag, startPoint x: 799, startPoint y: 437, endPoint x: 797, endPoint y: 475, distance: 37.8
click at [797, 475] on div "You Make a bouncy ball game with HTML code Bind AI Creating a simple bouncy bal…" at bounding box center [460, 464] width 675 height 669
click at [787, 480] on div "You Make a bouncy ball game with HTML code Bind AI Creating a simple bouncy bal…" at bounding box center [460, 464] width 675 height 669
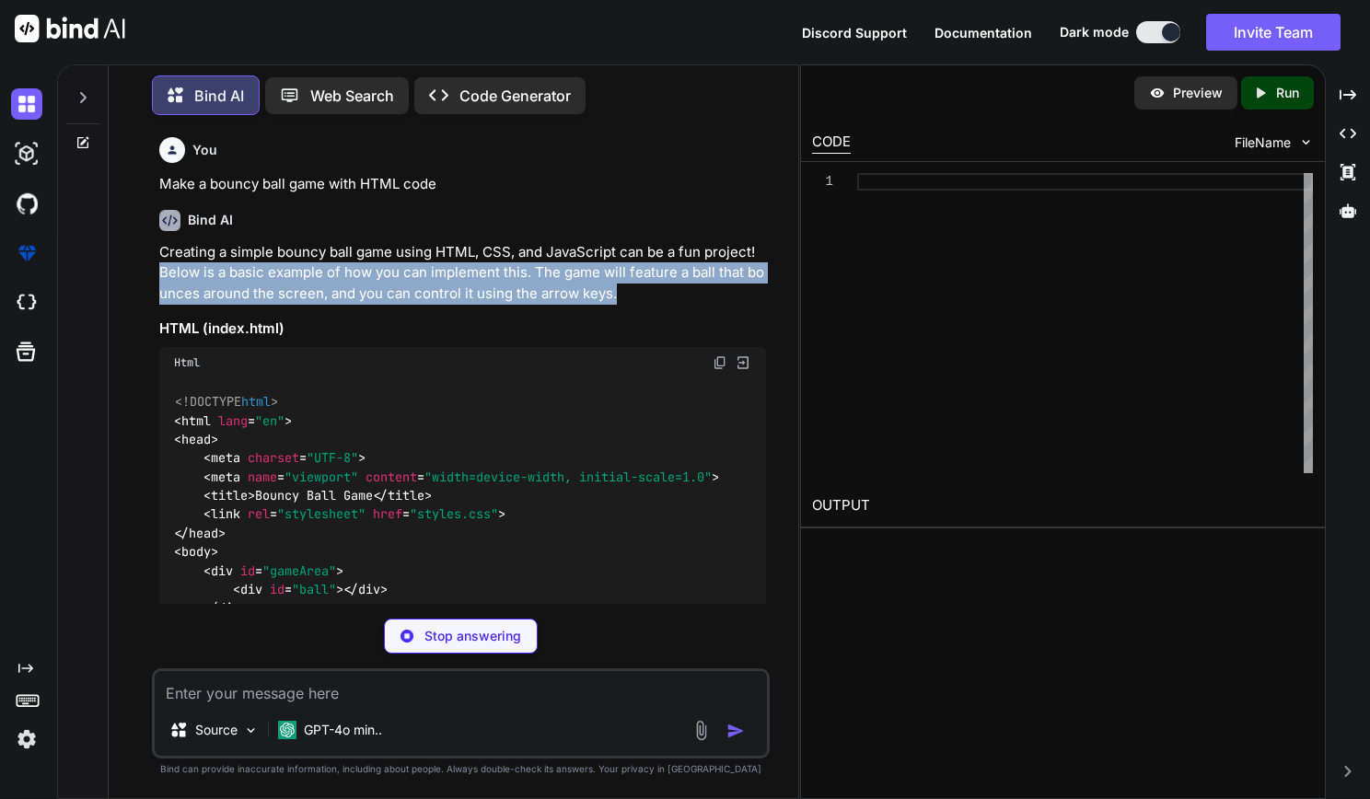
drag, startPoint x: 762, startPoint y: 301, endPoint x: 764, endPoint y: 245, distance: 56.2
click at [764, 245] on p "Creating a simple bouncy ball game using HTML, CSS, and JavaScript can be a fun…" at bounding box center [463, 273] width 608 height 63
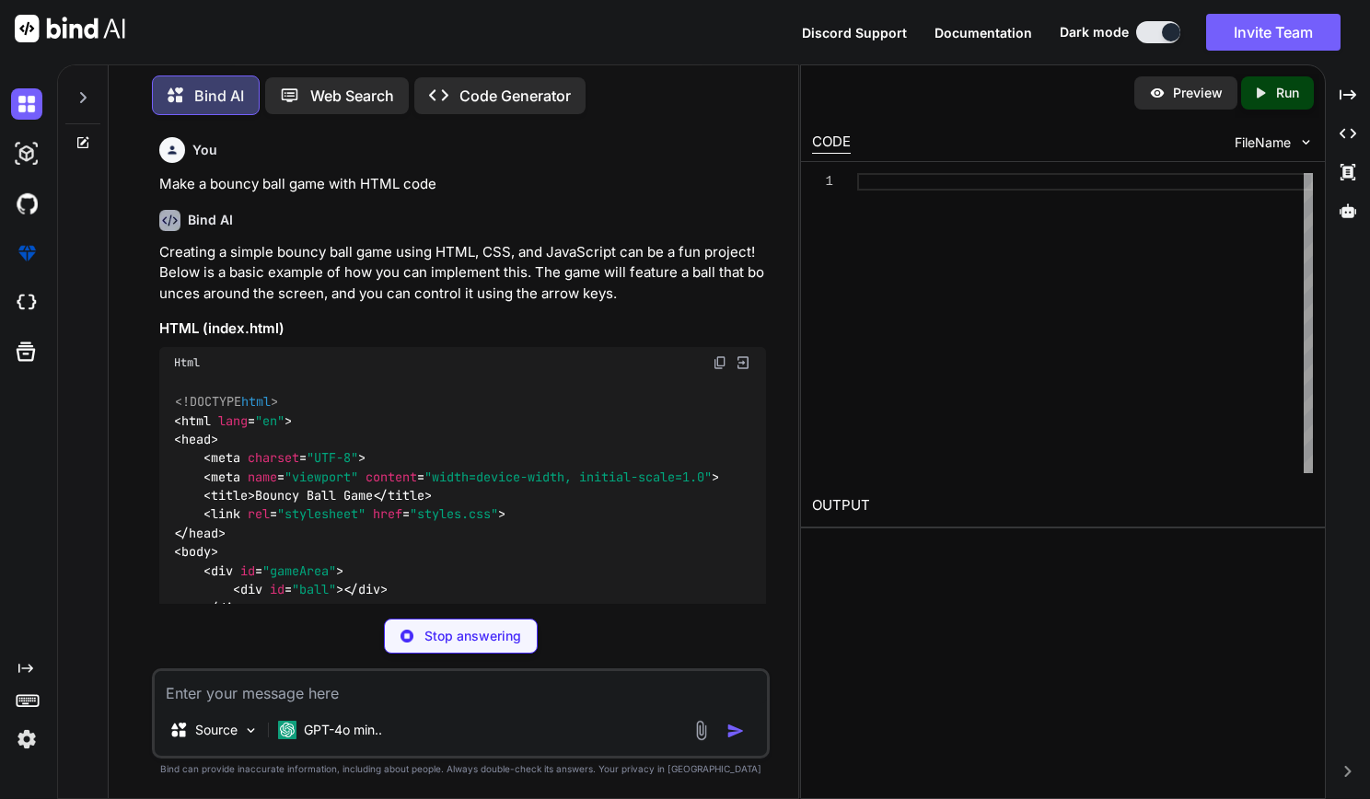
click at [774, 306] on div "You Make a bouncy ball game with HTML code Bind AI Creating a simple bouncy bal…" at bounding box center [460, 464] width 675 height 669
type textarea "x"
type textarea "<div id="gameArea"> <div id="ball"></div> </div> <script src="script.js"></scri…"
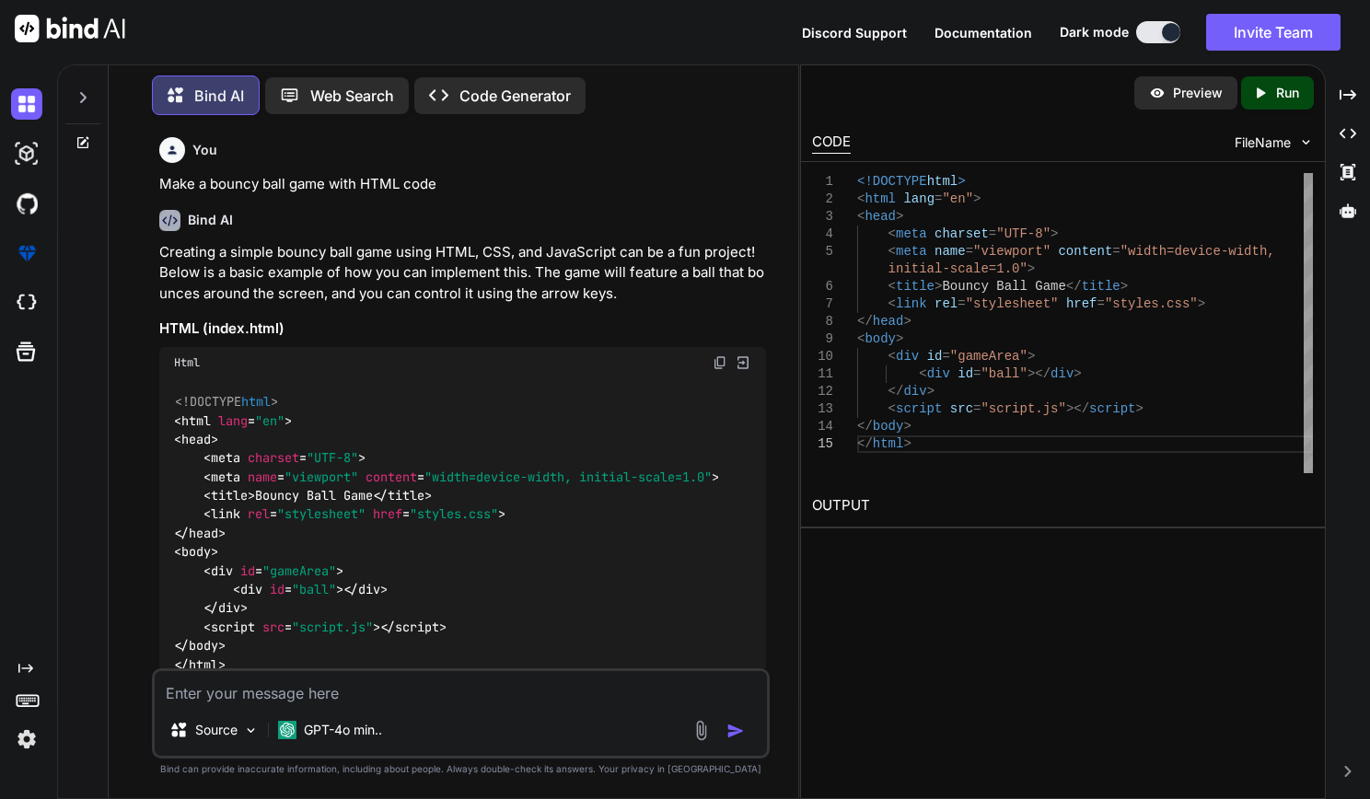
click at [775, 450] on div "You Make a bouncy ball game with HTML code Bind AI Creating a simple bouncy bal…" at bounding box center [460, 464] width 675 height 669
click at [1289, 89] on p "Run" at bounding box center [1288, 93] width 23 height 18
click at [962, 546] on link "[URL][DOMAIN_NAME]" at bounding box center [886, 549] width 149 height 17
click at [135, 559] on div "You Make a bouncy ball game with HTML code Bind AI Creating a simple bouncy bal…" at bounding box center [460, 464] width 675 height 669
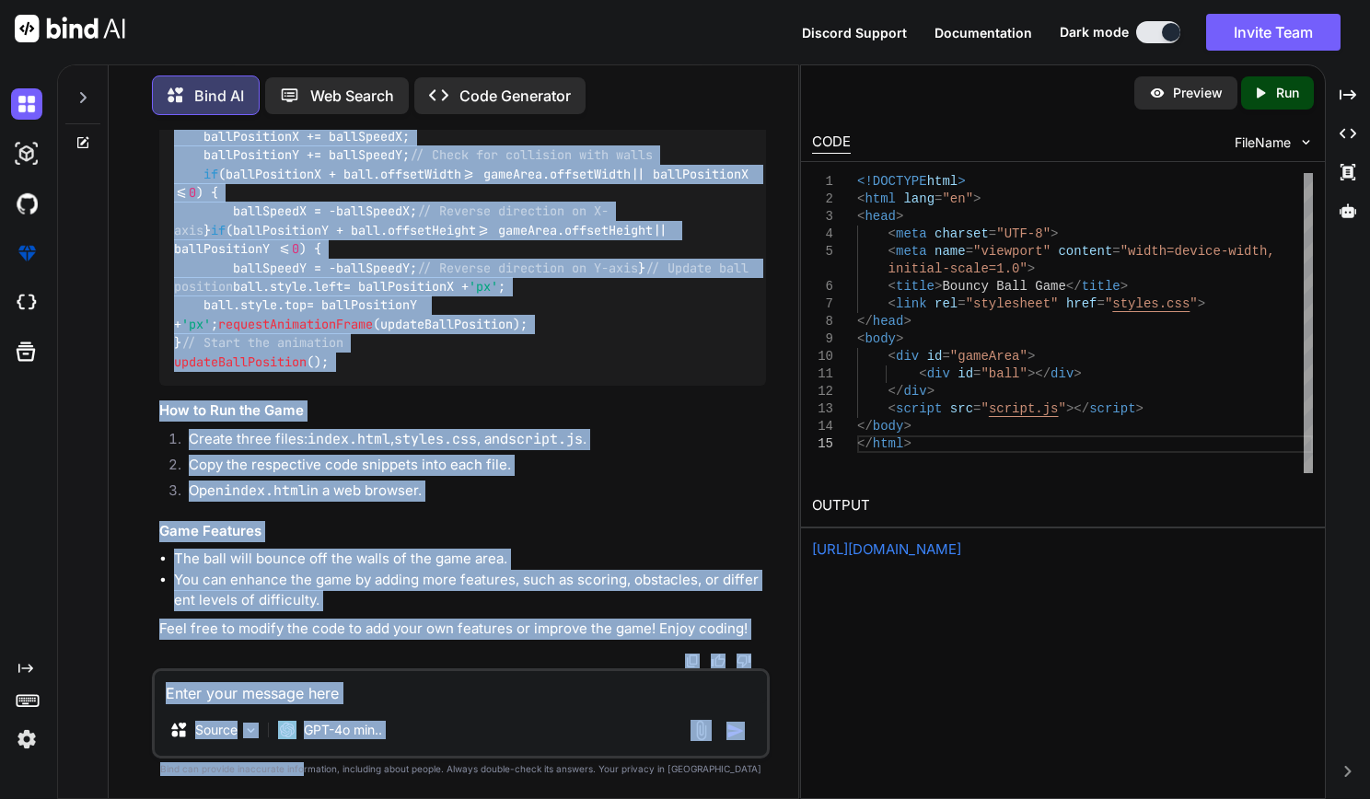
scroll to position [1600, 0]
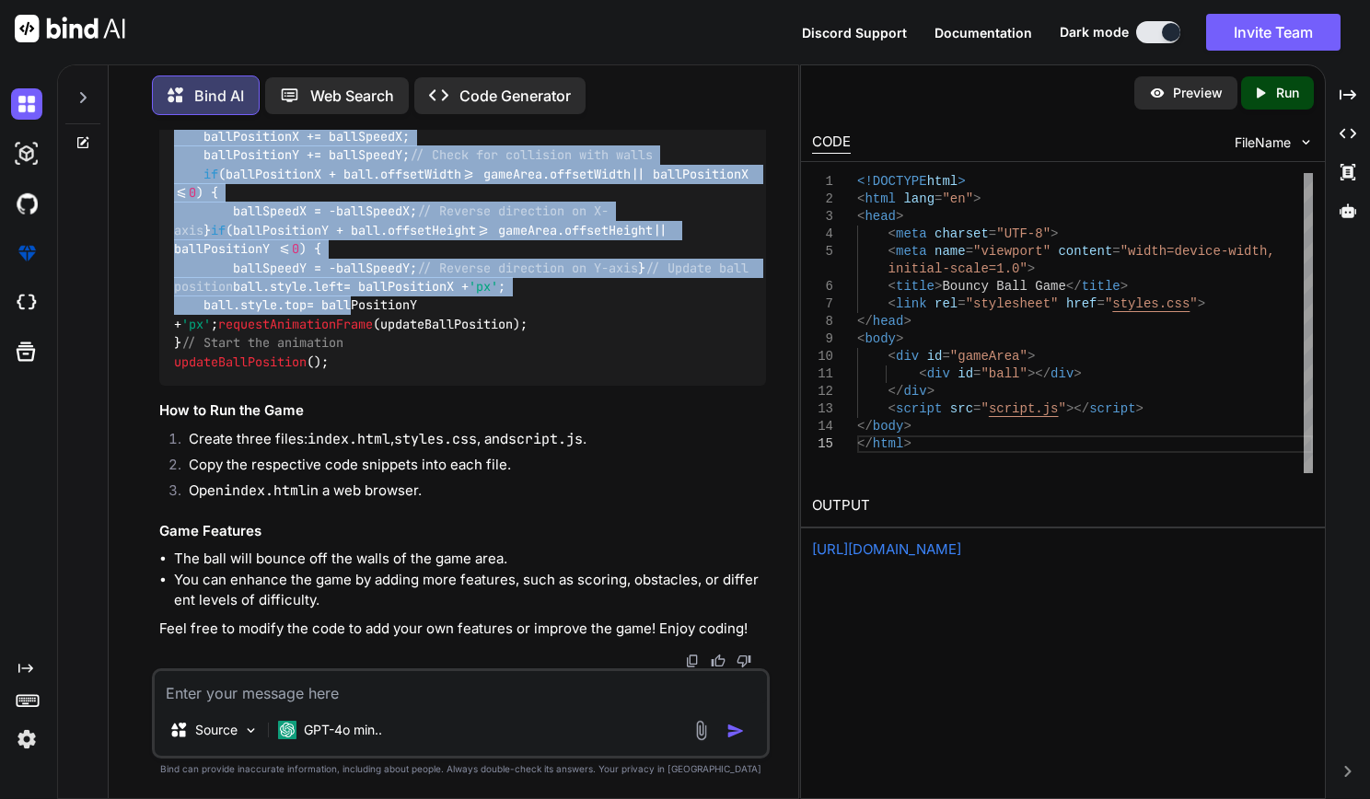
drag, startPoint x: 174, startPoint y: 392, endPoint x: 350, endPoint y: 258, distance: 221.4
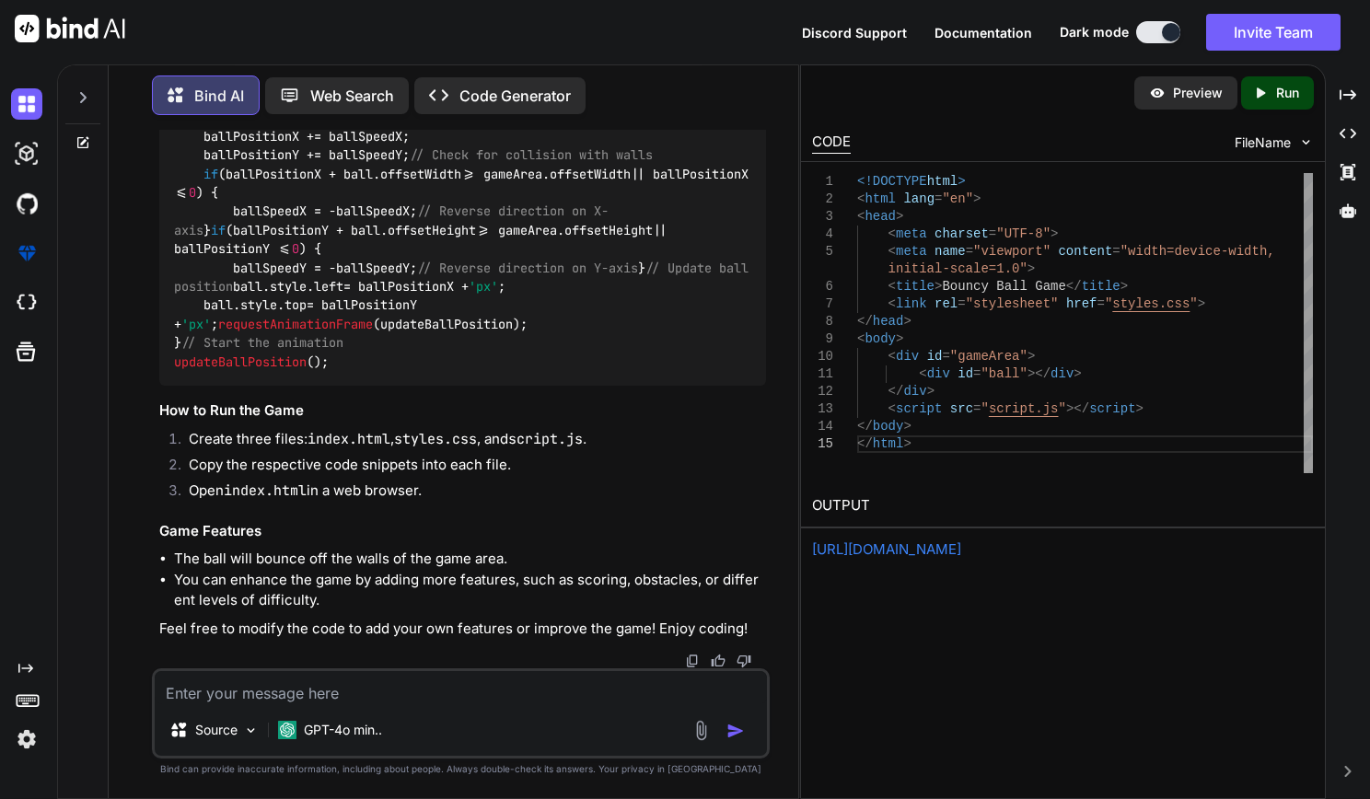
click at [364, 317] on div "const ball = document . getElementById ( 'ball' ); const gameArea = document . …" at bounding box center [463, 221] width 608 height 330
click at [741, 555] on li "The ball will bounce off the walls of the game area." at bounding box center [470, 559] width 593 height 21
click at [804, 686] on div "Bind AI Web Search Created with Pixso. Code Generator You Make a bouncy ball ga…" at bounding box center [713, 431] width 1313 height 735
click at [798, 691] on div "You Make a bouncy ball game with HTML code Bind AI Creating a simple bouncy bal…" at bounding box center [460, 464] width 675 height 669
drag, startPoint x: 799, startPoint y: 715, endPoint x: 1335, endPoint y: 567, distance: 555.0
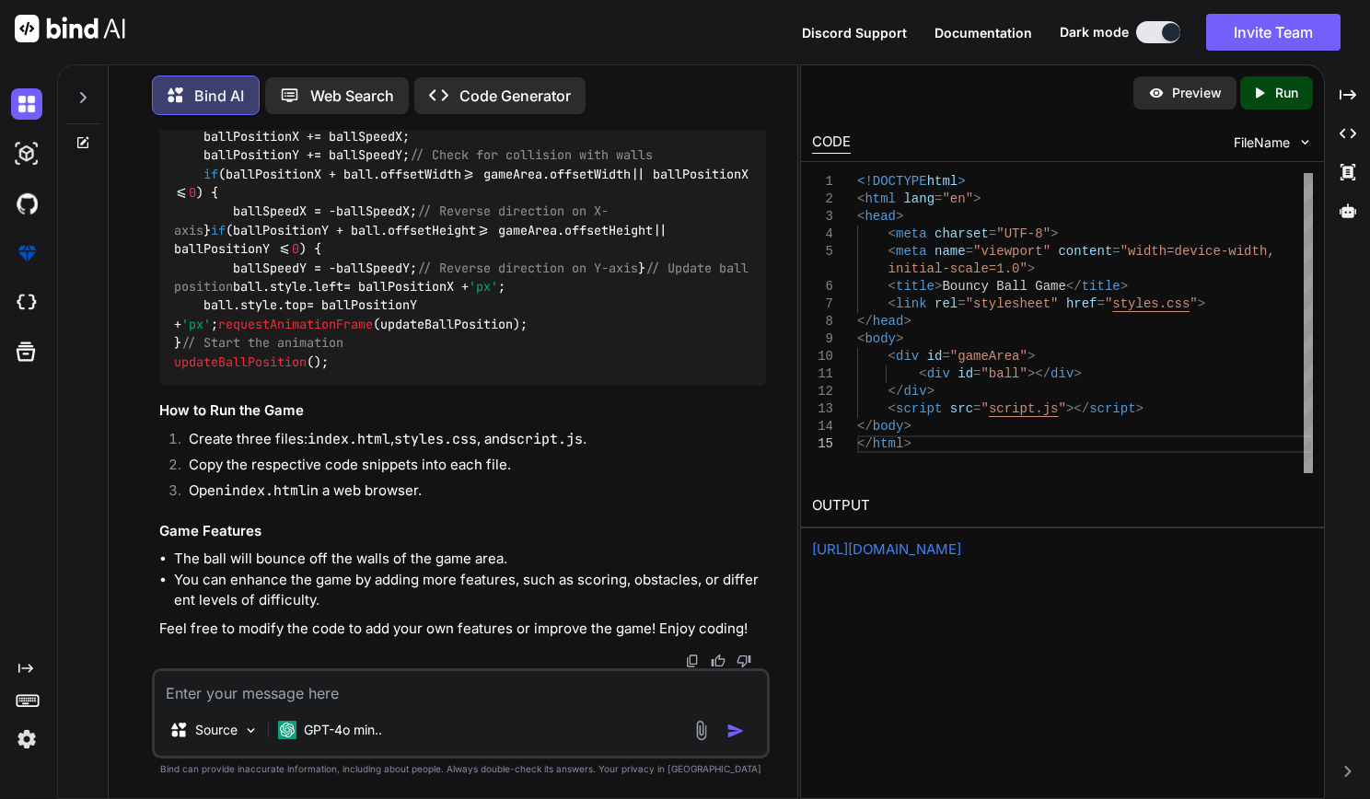
click at [1335, 567] on div "Bind AI Web Search Created with Pixso. Code Generator You Make a bouncy ball ga…" at bounding box center [713, 431] width 1313 height 735
click at [777, 764] on div "You Make a bouncy ball game with HTML code Bind AI Creating a simple bouncy bal…" at bounding box center [460, 464] width 674 height 669
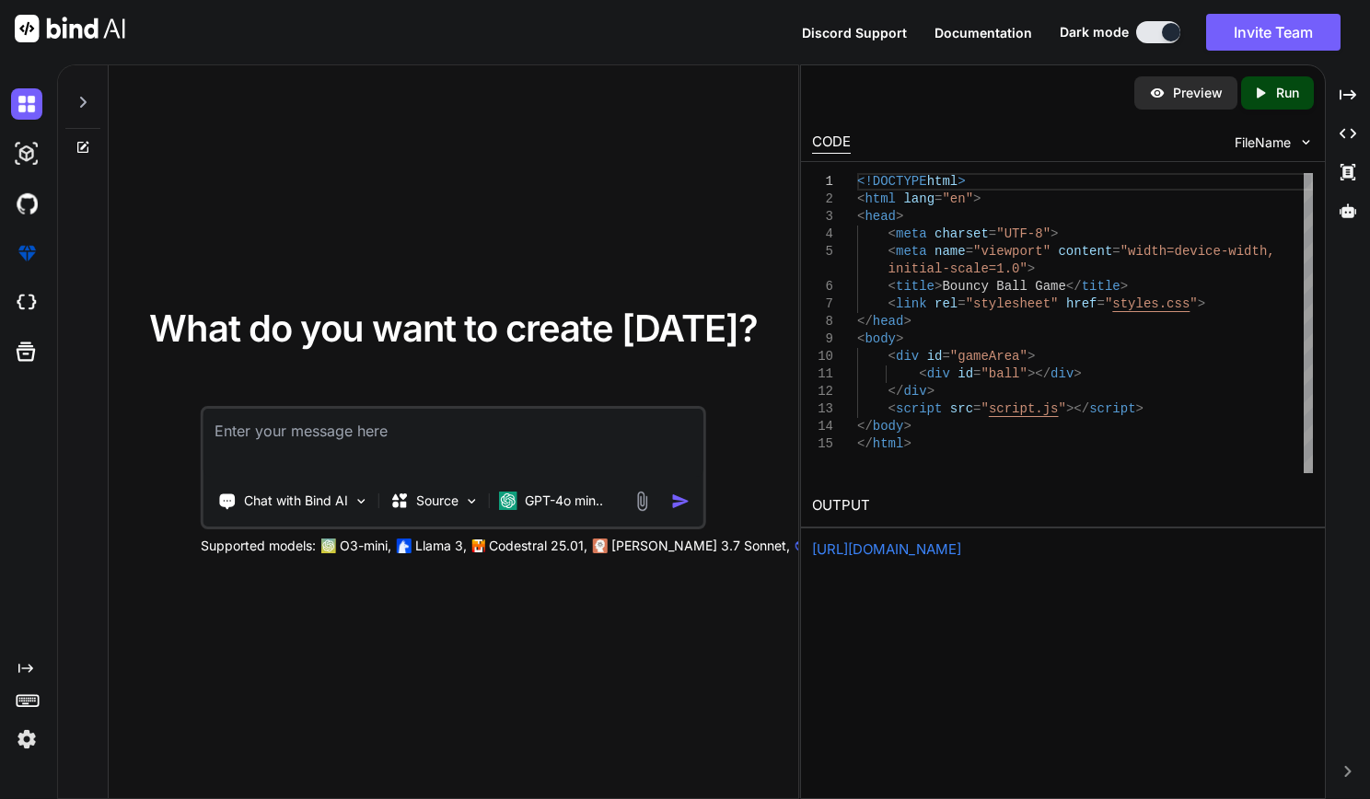
type textarea "x"
